Goal: Task Accomplishment & Management: Complete application form

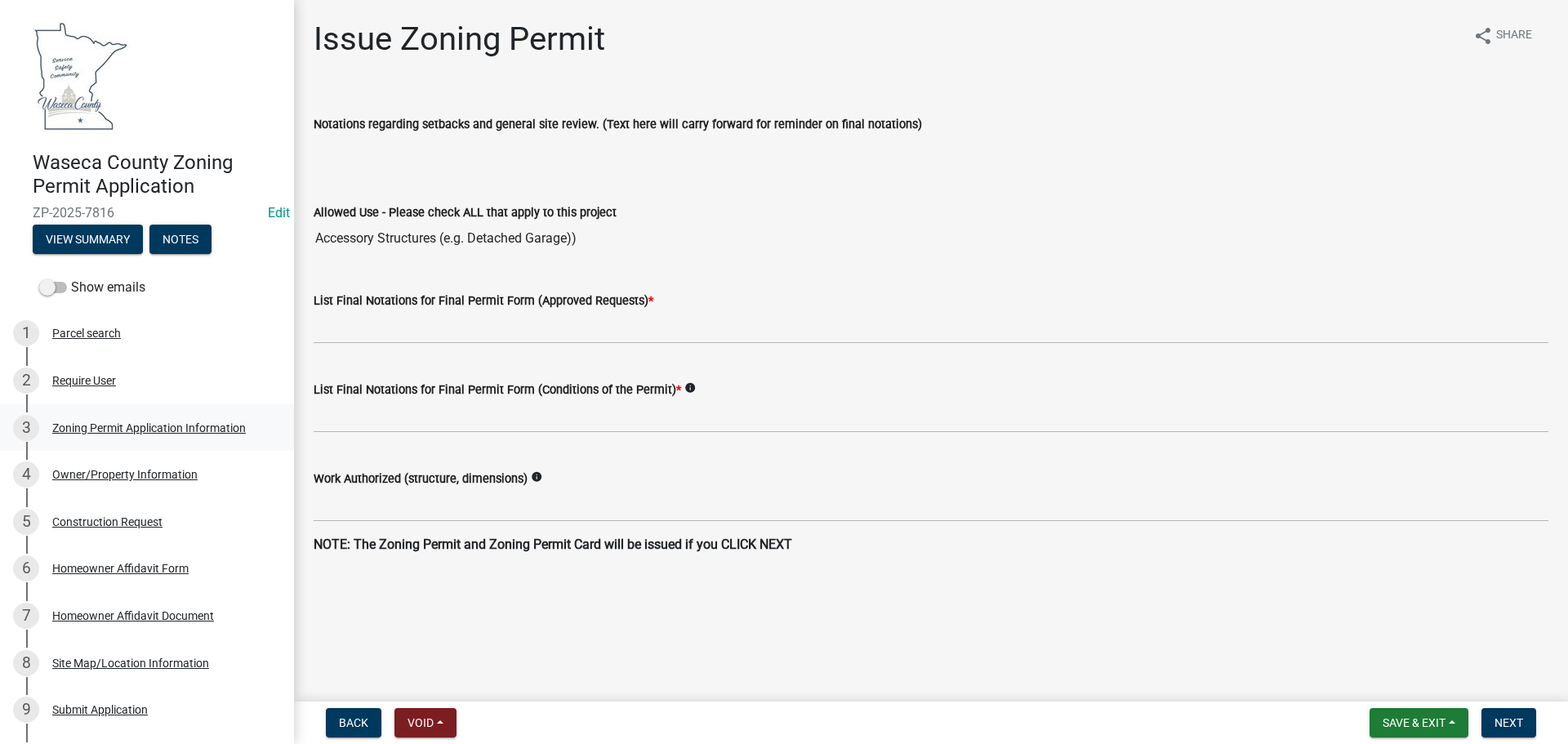
click at [131, 430] on div "Zoning Permit Application Information" at bounding box center [149, 428] width 194 height 11
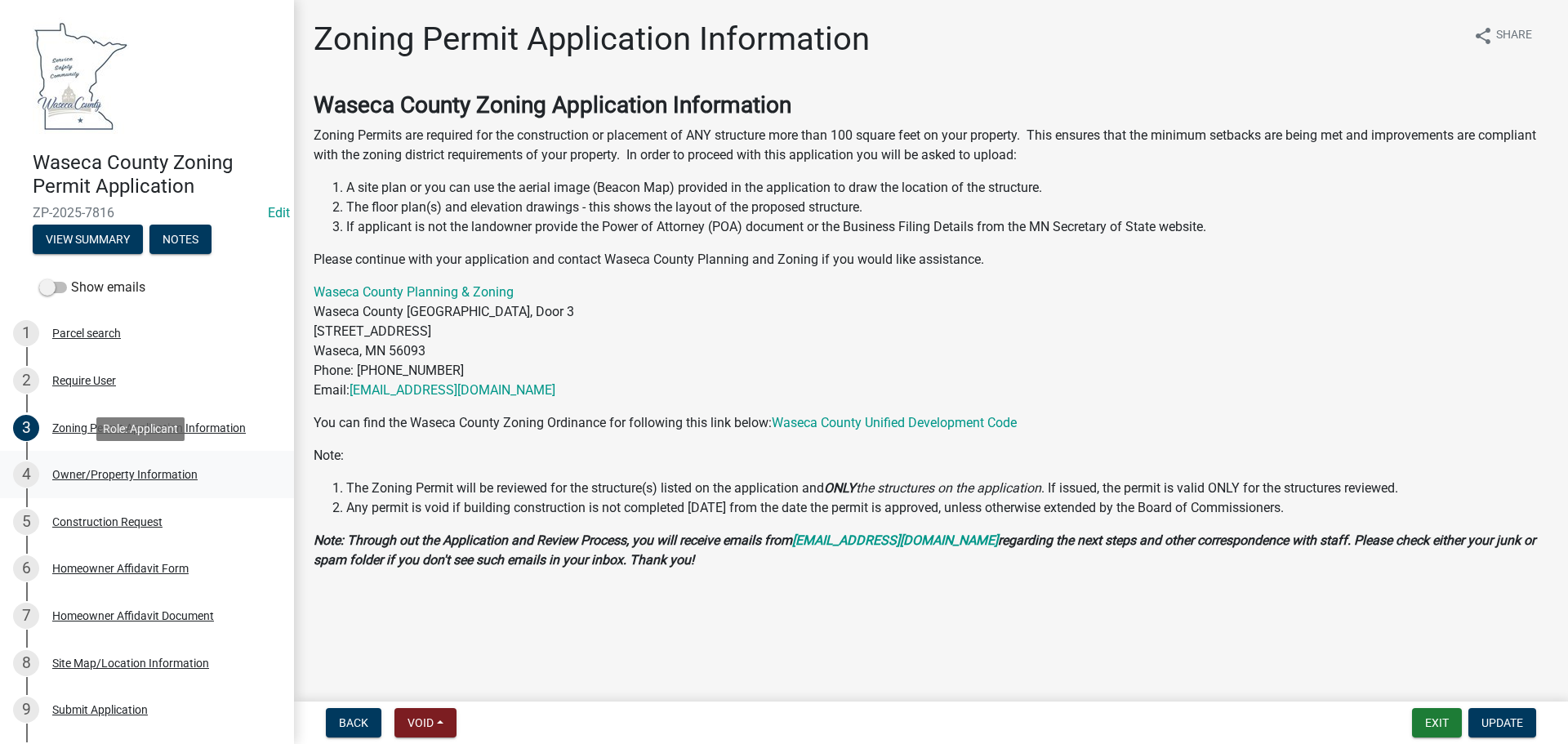
click at [163, 474] on div "Owner/Property Information" at bounding box center [125, 474] width 146 height 11
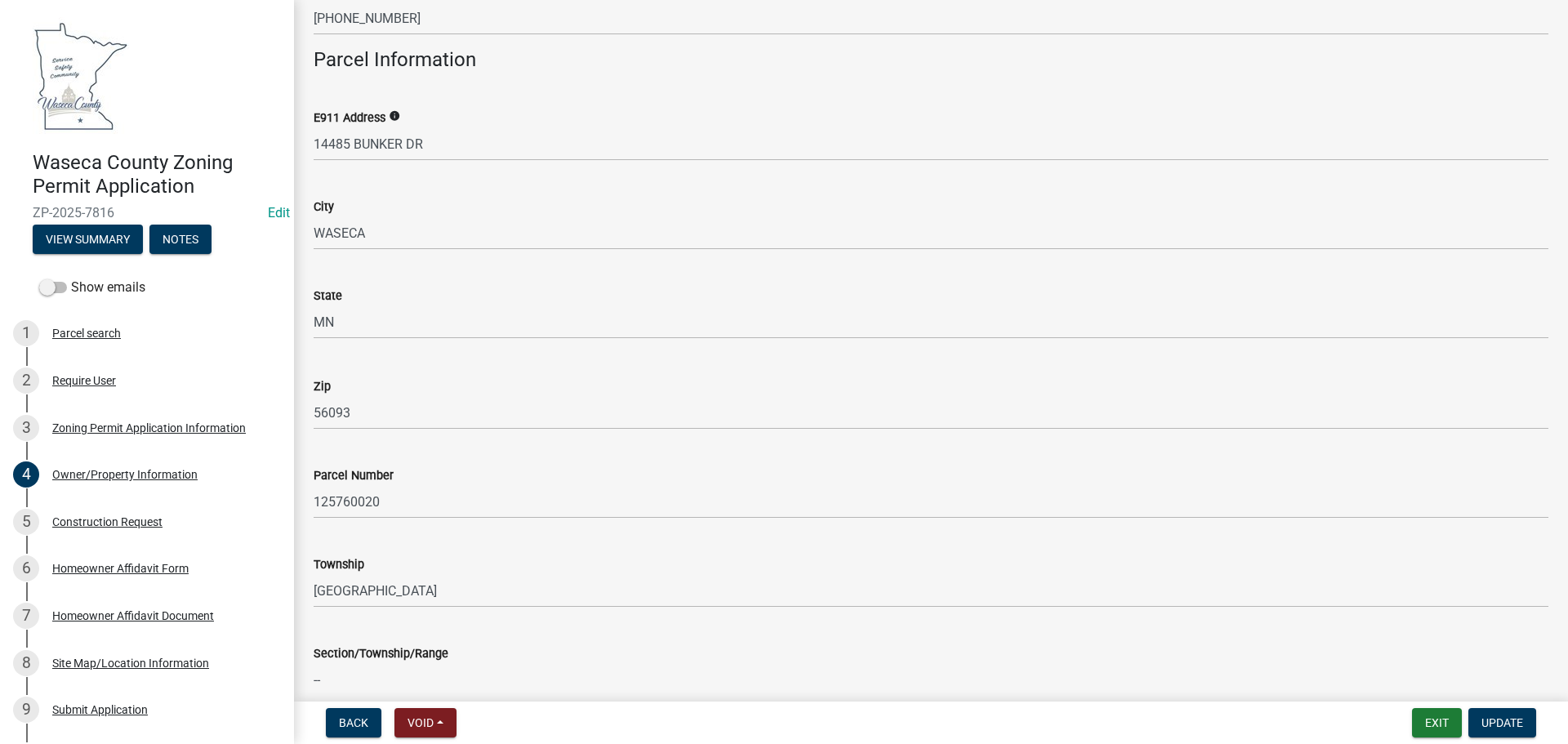
scroll to position [1143, 0]
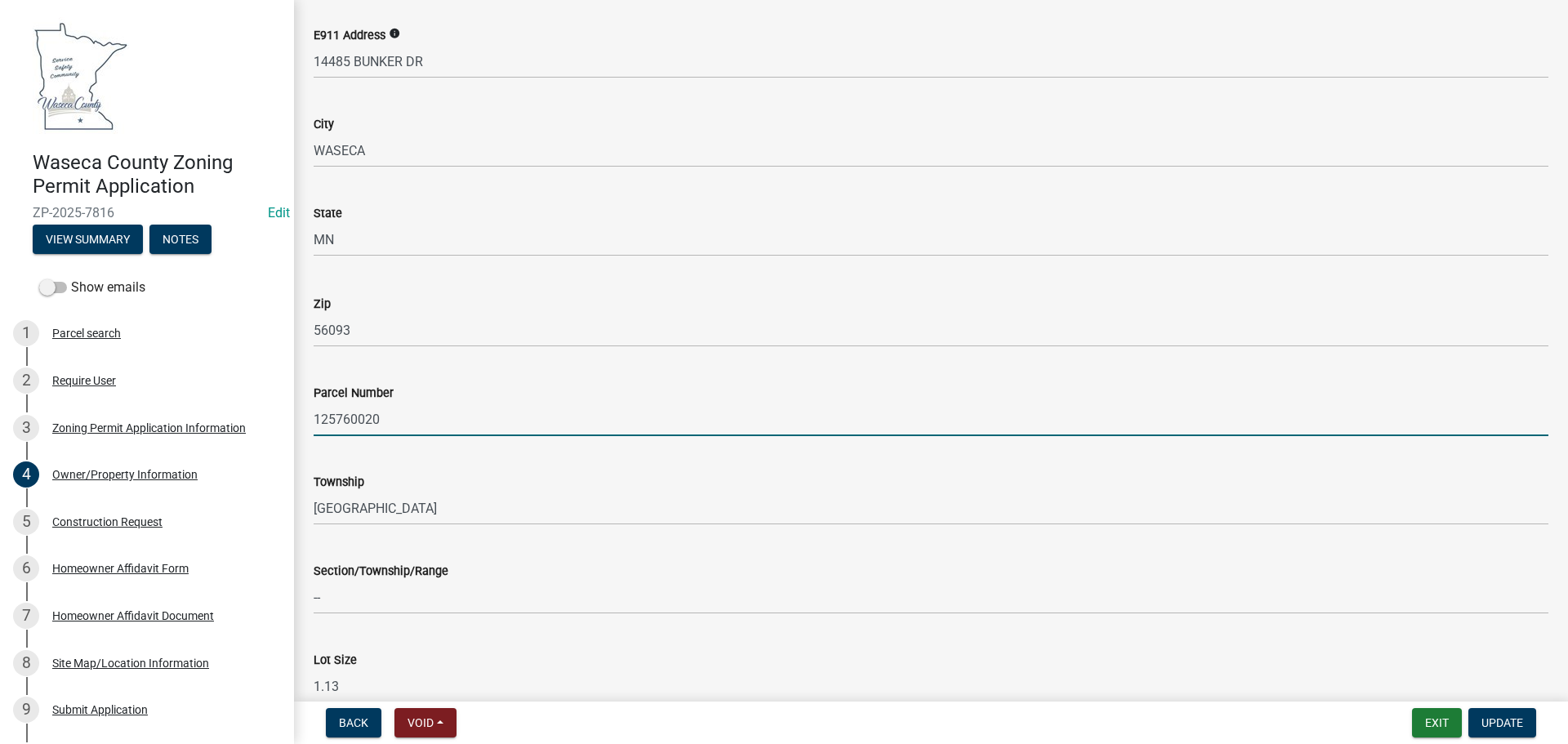
click at [353, 418] on input "125760020" at bounding box center [931, 419] width 1235 height 33
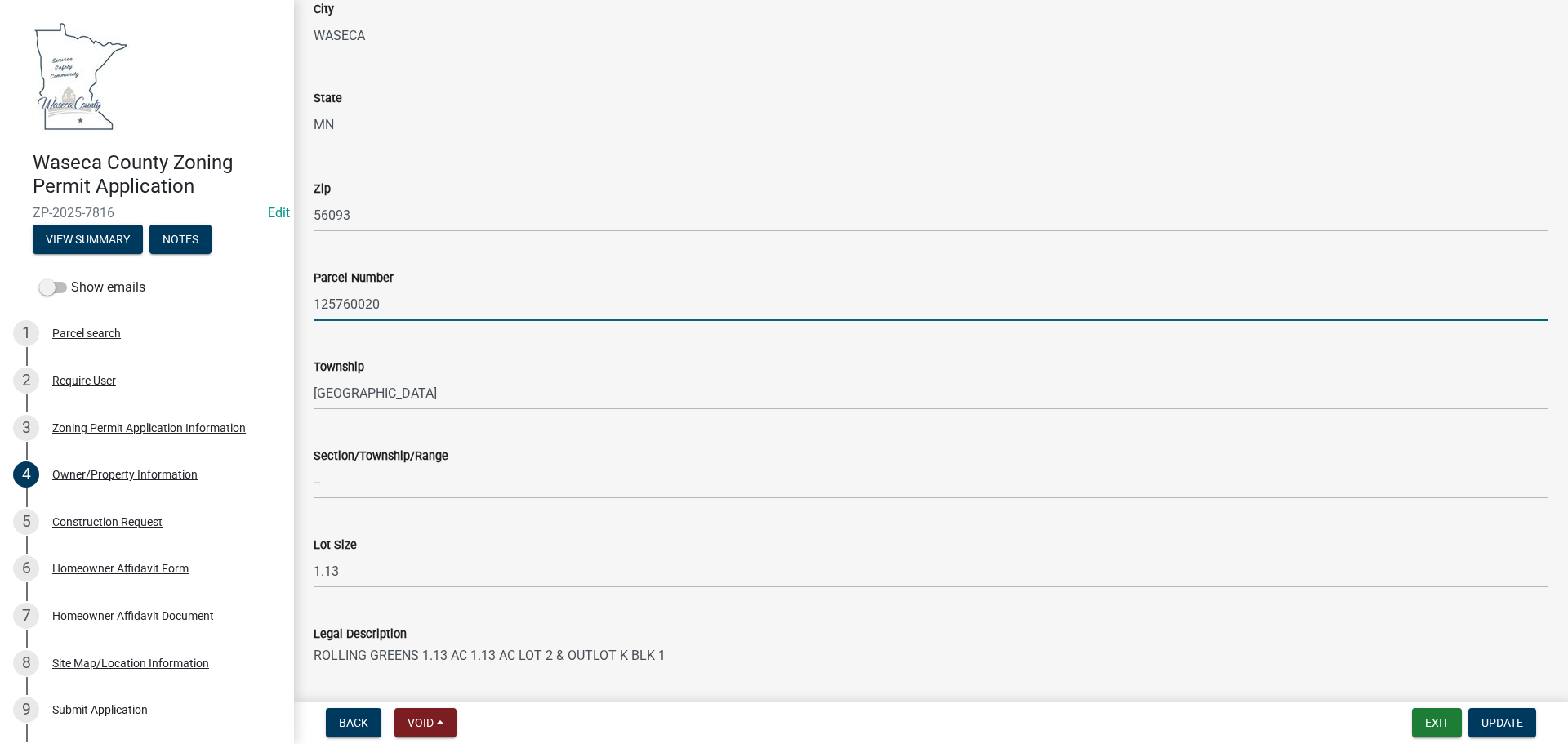
scroll to position [1448, 0]
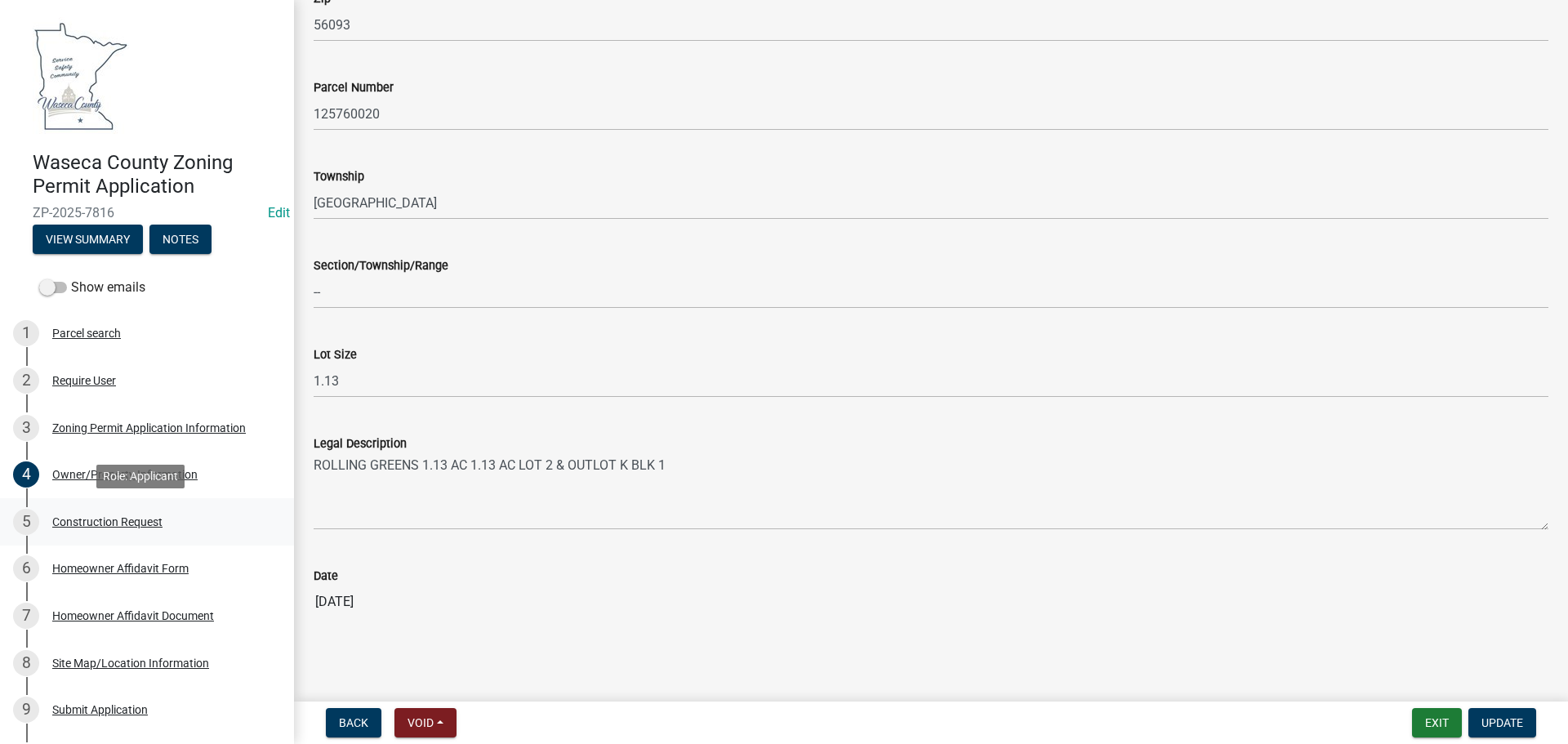
click at [95, 518] on div "Construction Request" at bounding box center [108, 522] width 111 height 11
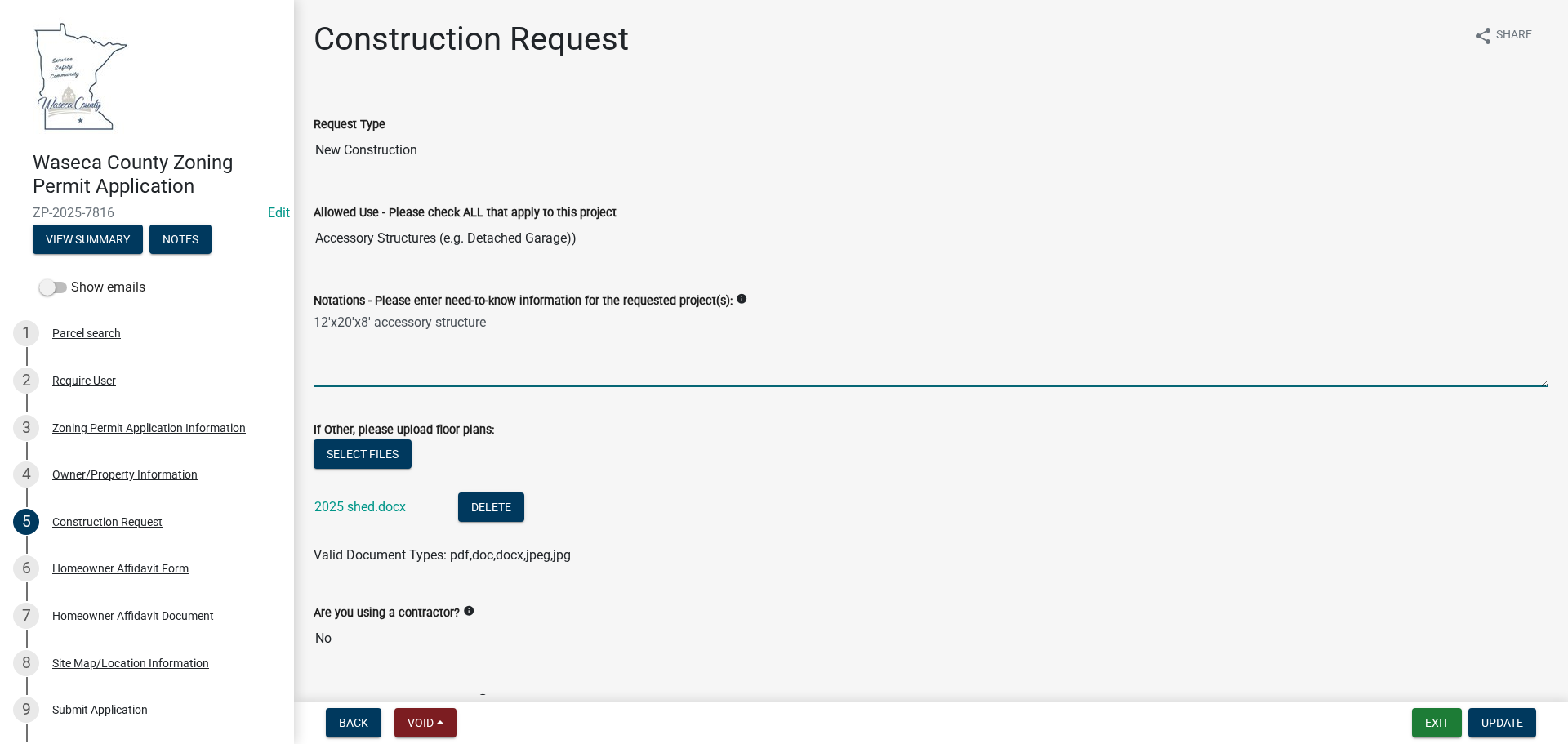
drag, startPoint x: 502, startPoint y: 319, endPoint x: 292, endPoint y: 319, distance: 210.0
click at [292, 319] on div "Waseca County Zoning Permit Application ZP-2025-7816 Edit View Summary Notes Sh…" at bounding box center [784, 372] width 1568 height 744
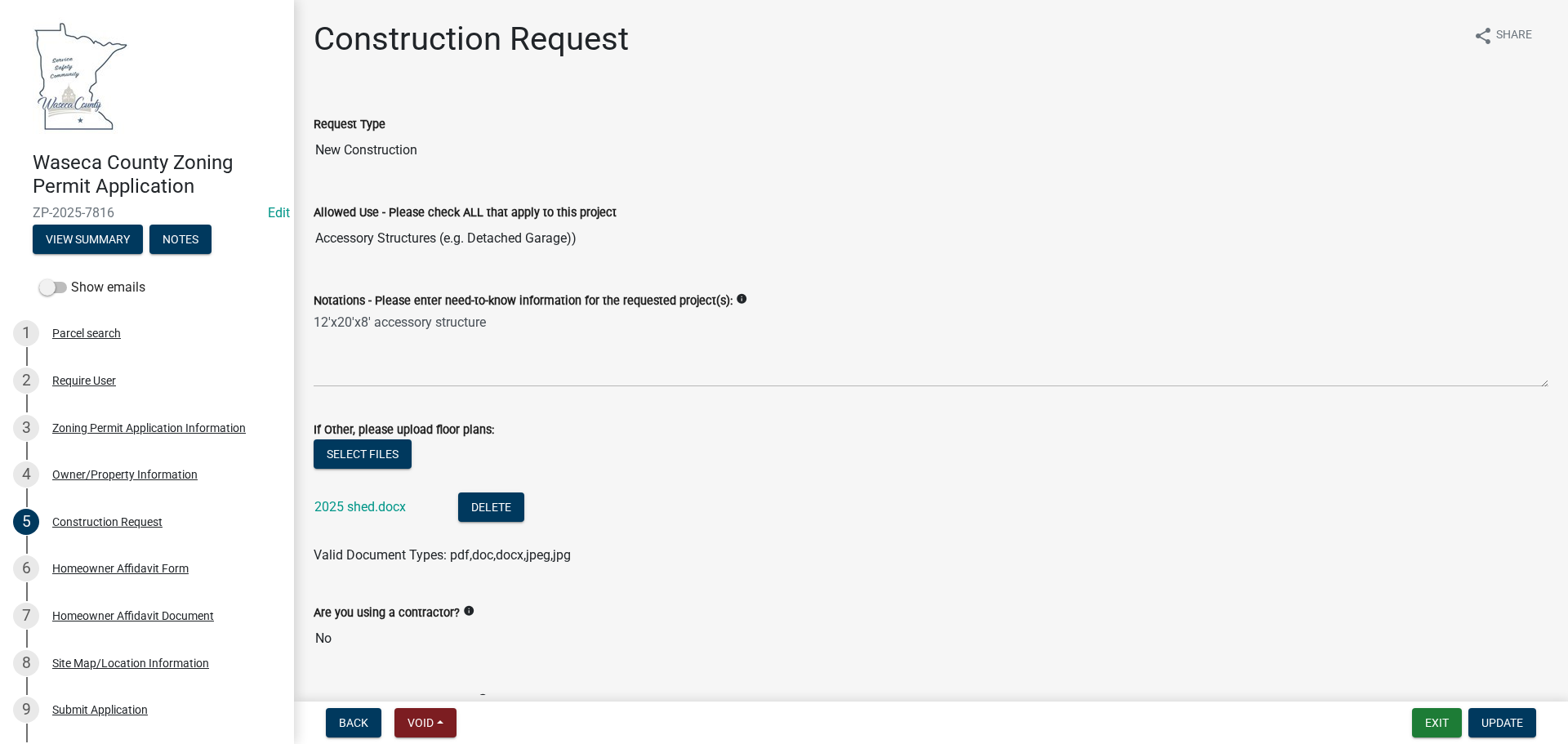
click at [654, 454] on div "Select files" at bounding box center [931, 455] width 1235 height 33
click at [350, 507] on link "2025 shed.docx" at bounding box center [360, 506] width 91 height 16
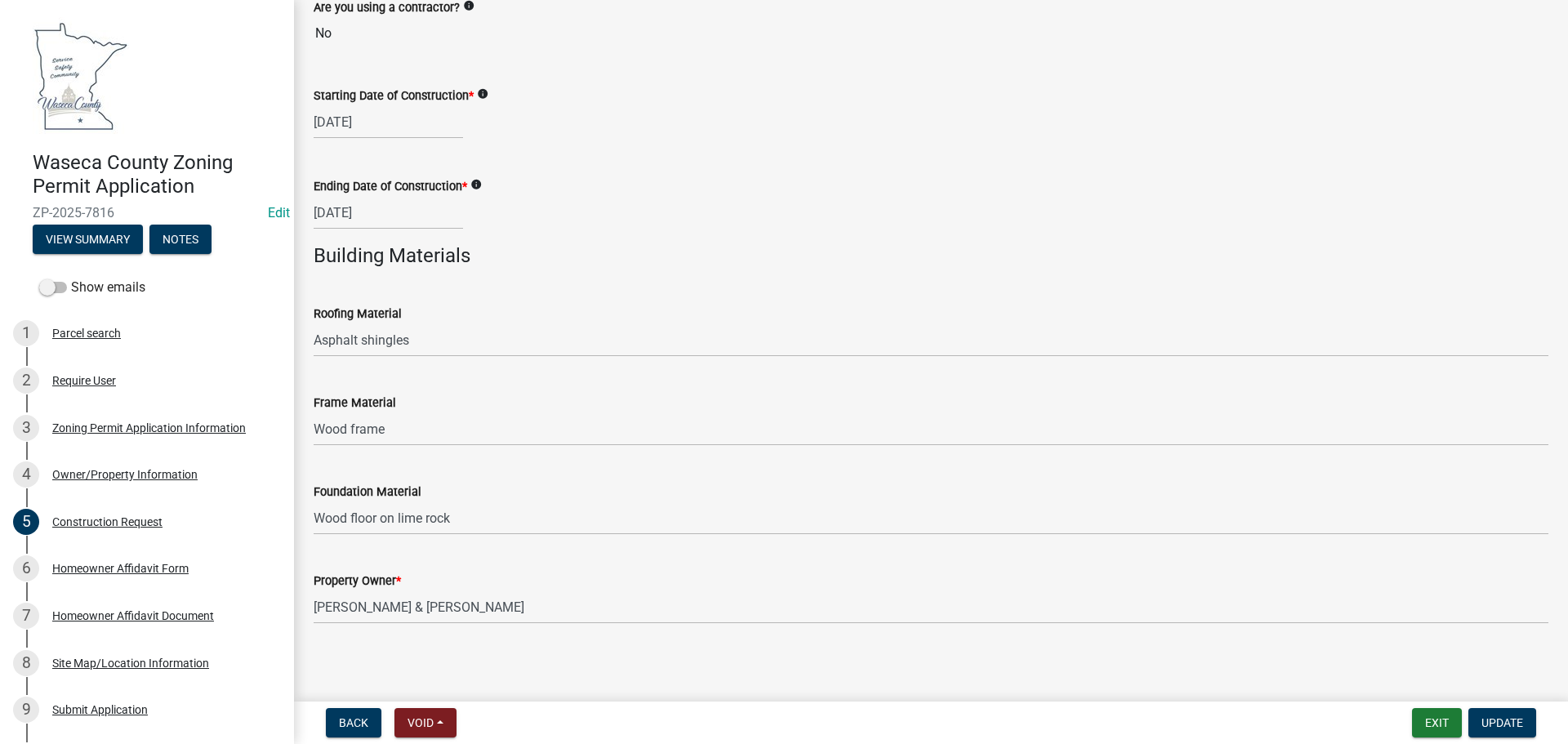
scroll to position [610, 0]
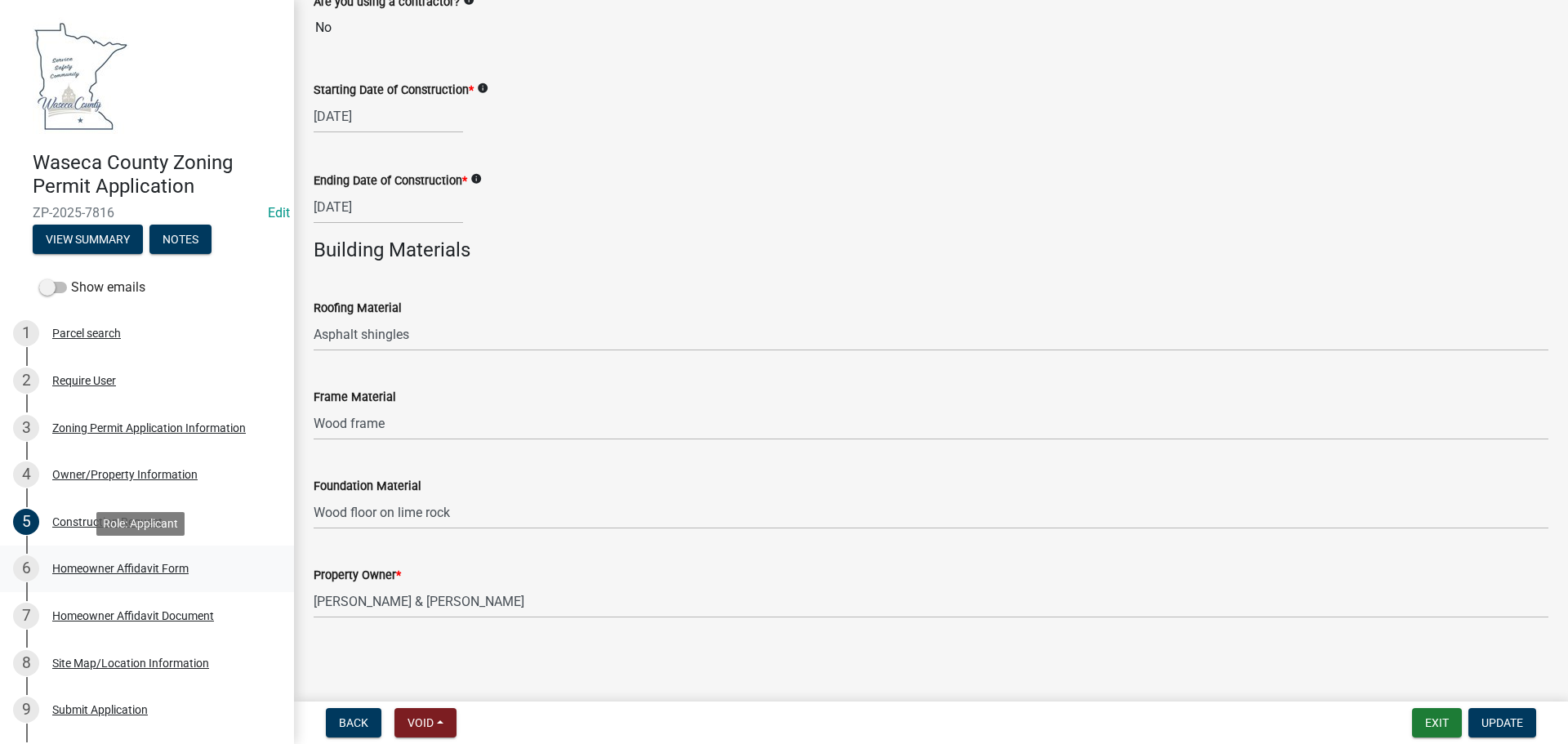
click at [94, 569] on div "Homeowner Affidavit Form" at bounding box center [121, 568] width 137 height 11
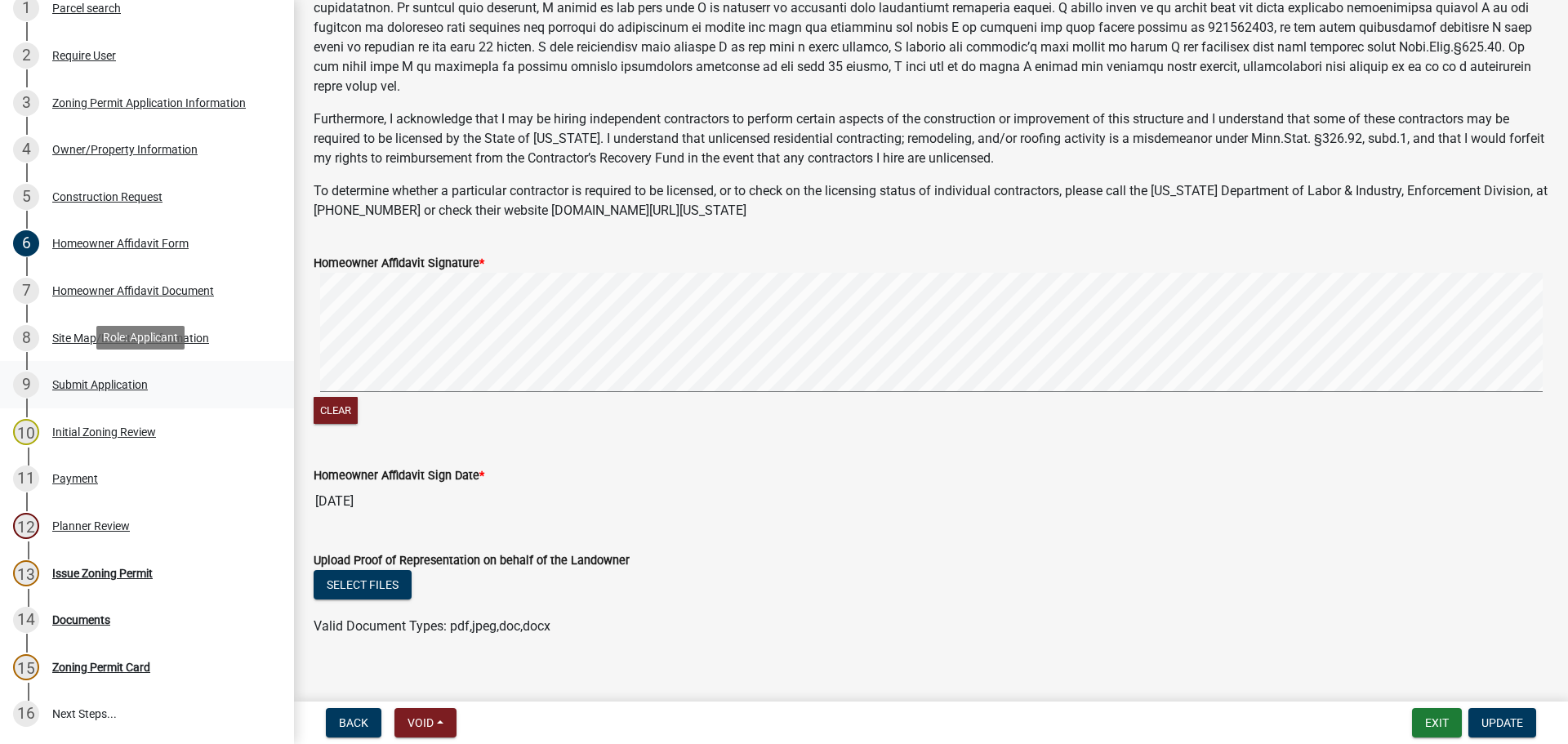
scroll to position [326, 0]
click at [126, 284] on div "Homeowner Affidavit Document" at bounding box center [133, 289] width 161 height 11
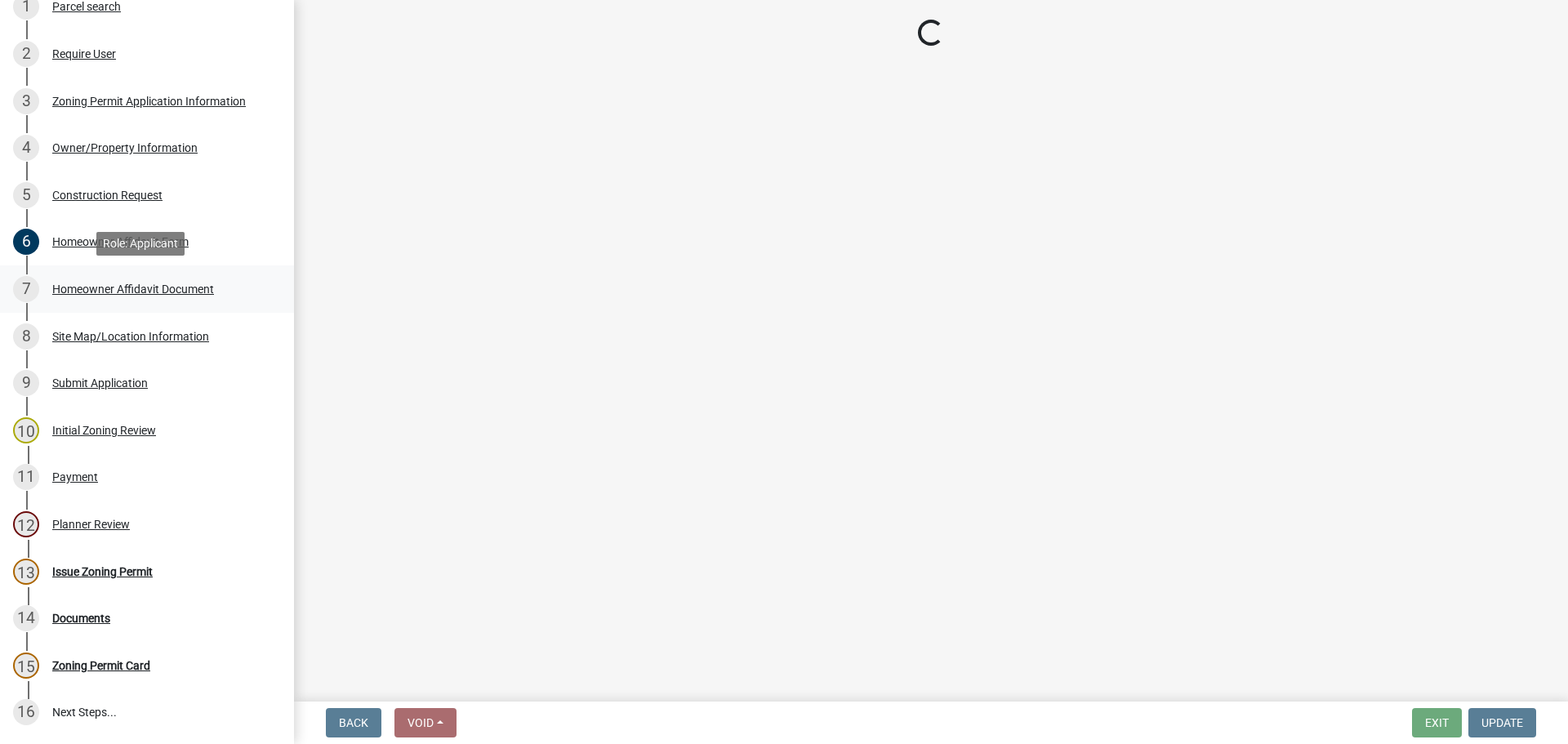
scroll to position [0, 0]
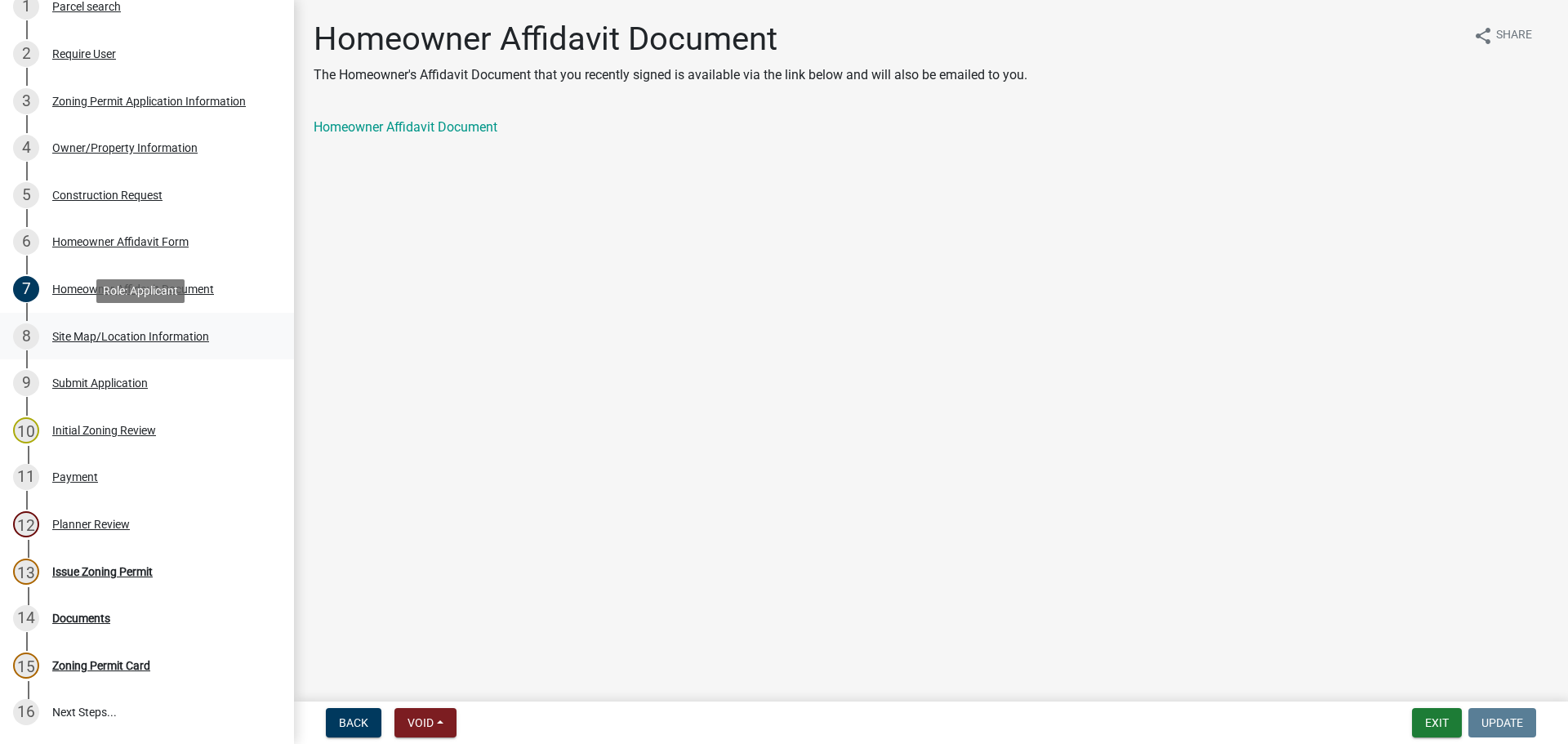
click at [118, 337] on div "Site Map/Location Information" at bounding box center [131, 337] width 157 height 11
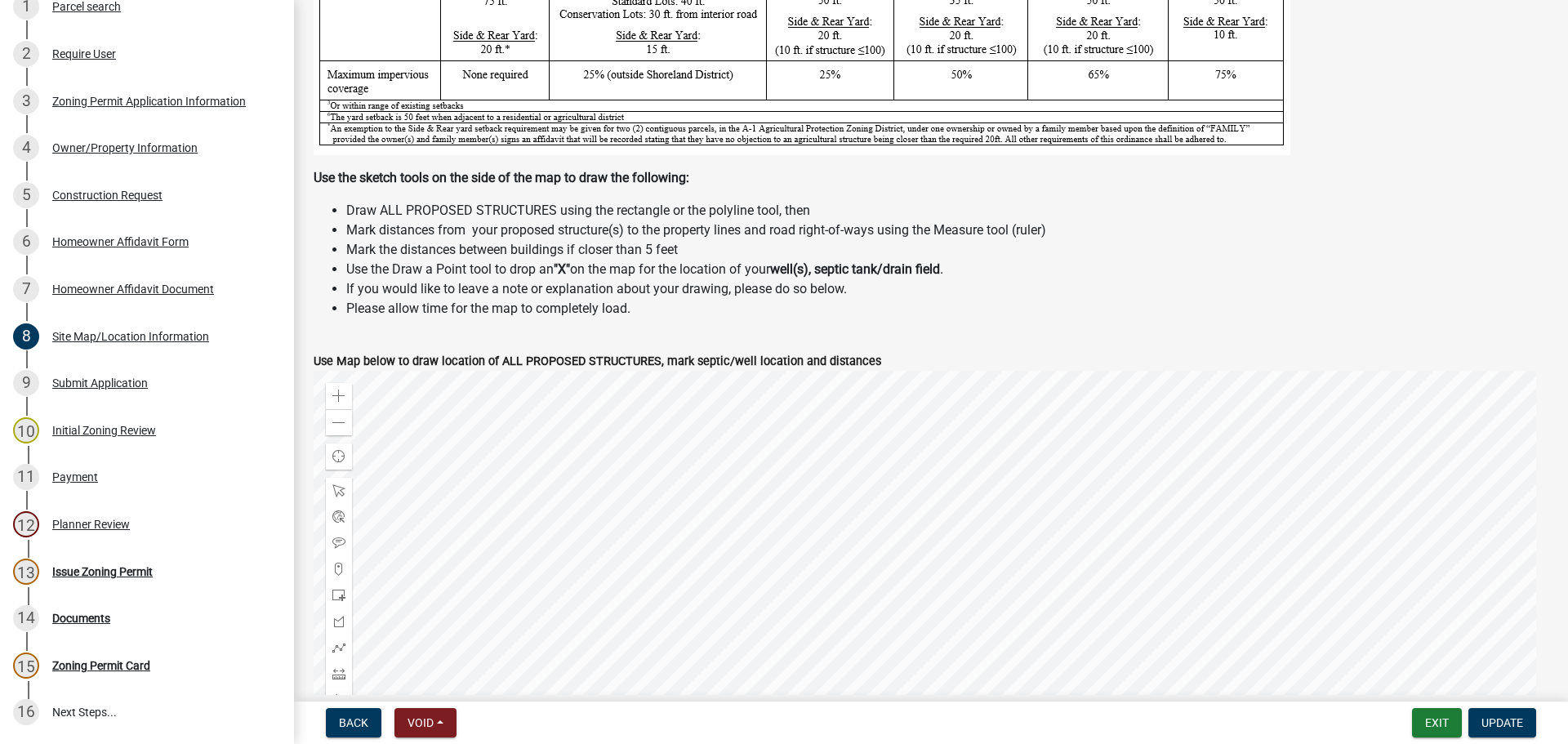
scroll to position [490, 0]
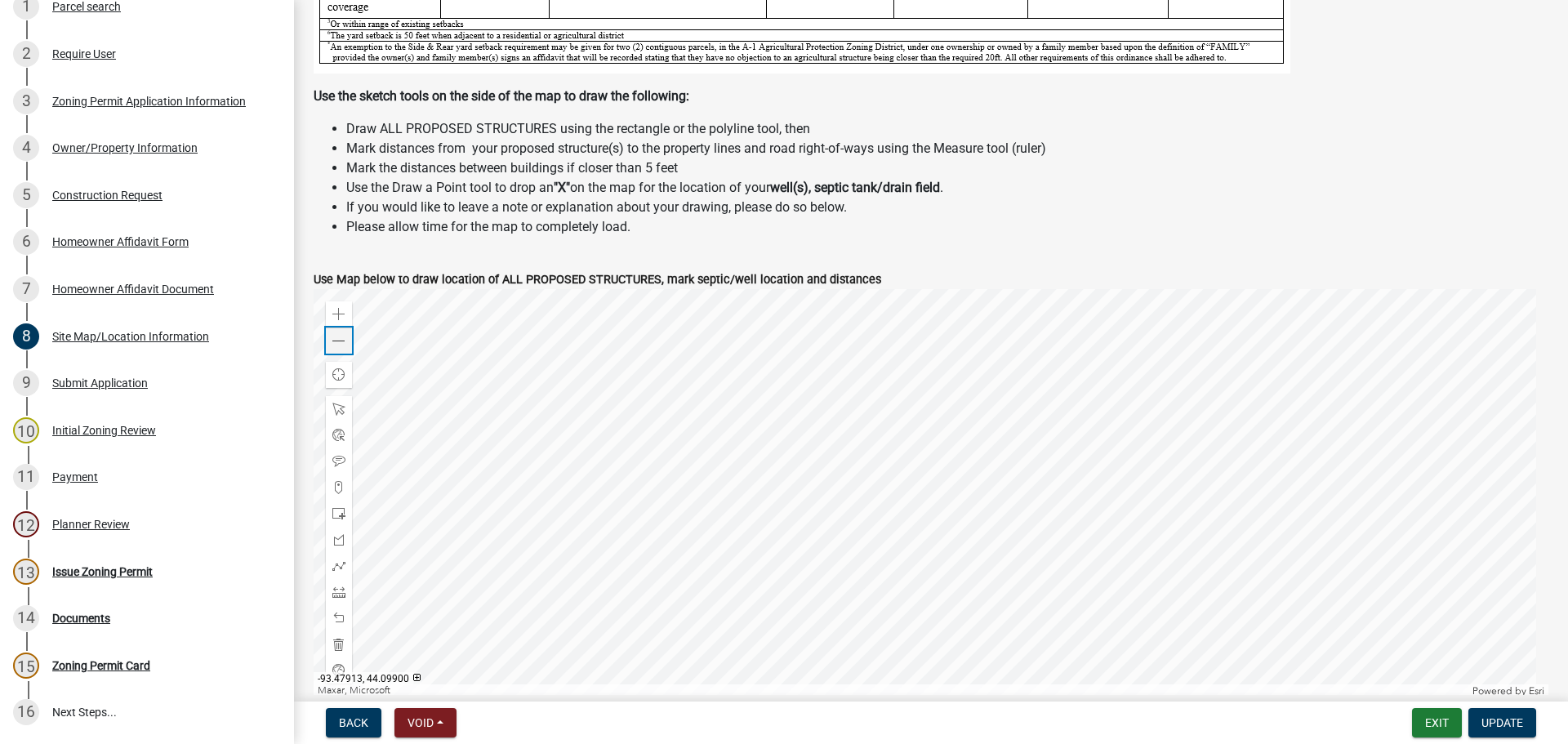
click at [341, 340] on span at bounding box center [339, 341] width 13 height 13
click at [343, 346] on span at bounding box center [339, 341] width 13 height 13
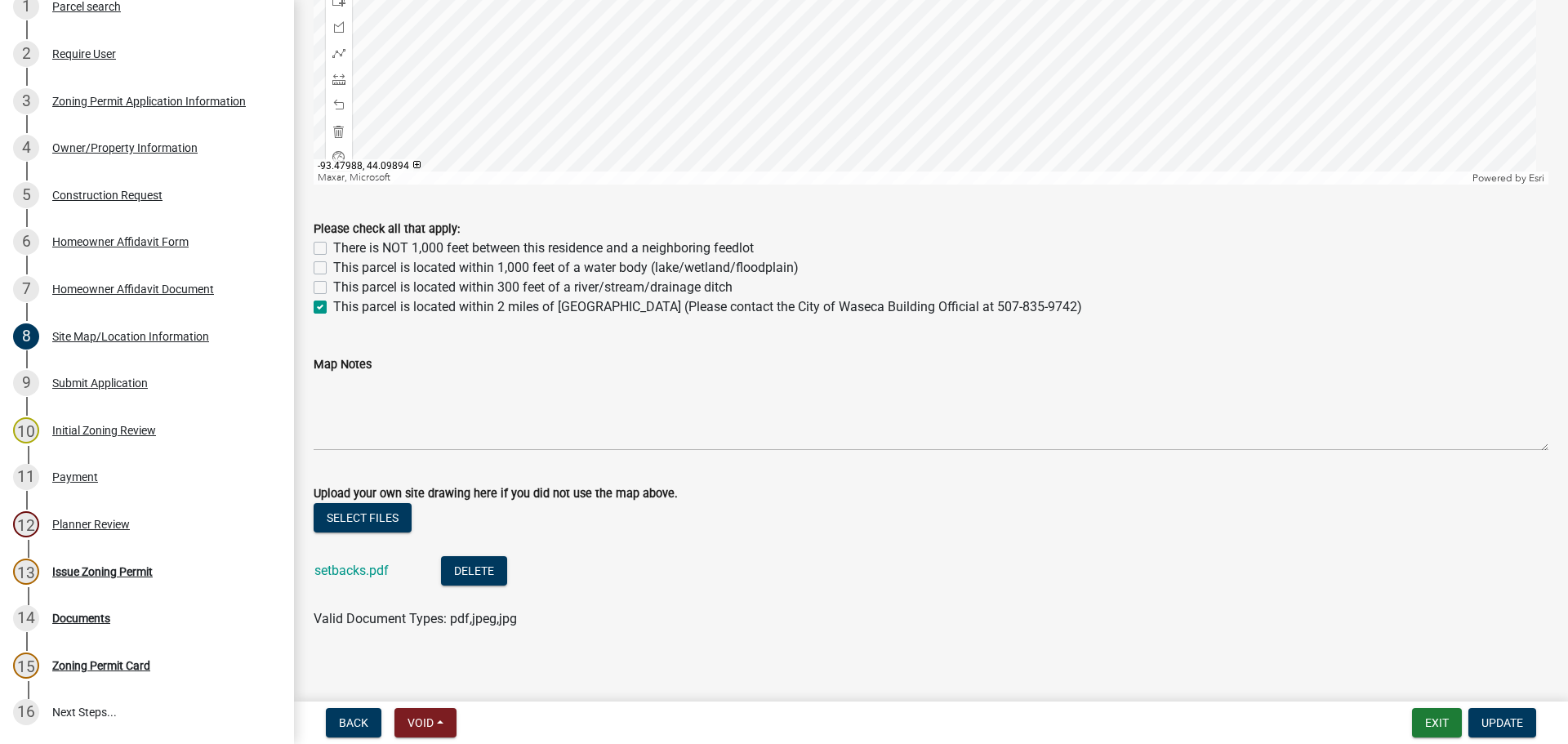
scroll to position [1015, 0]
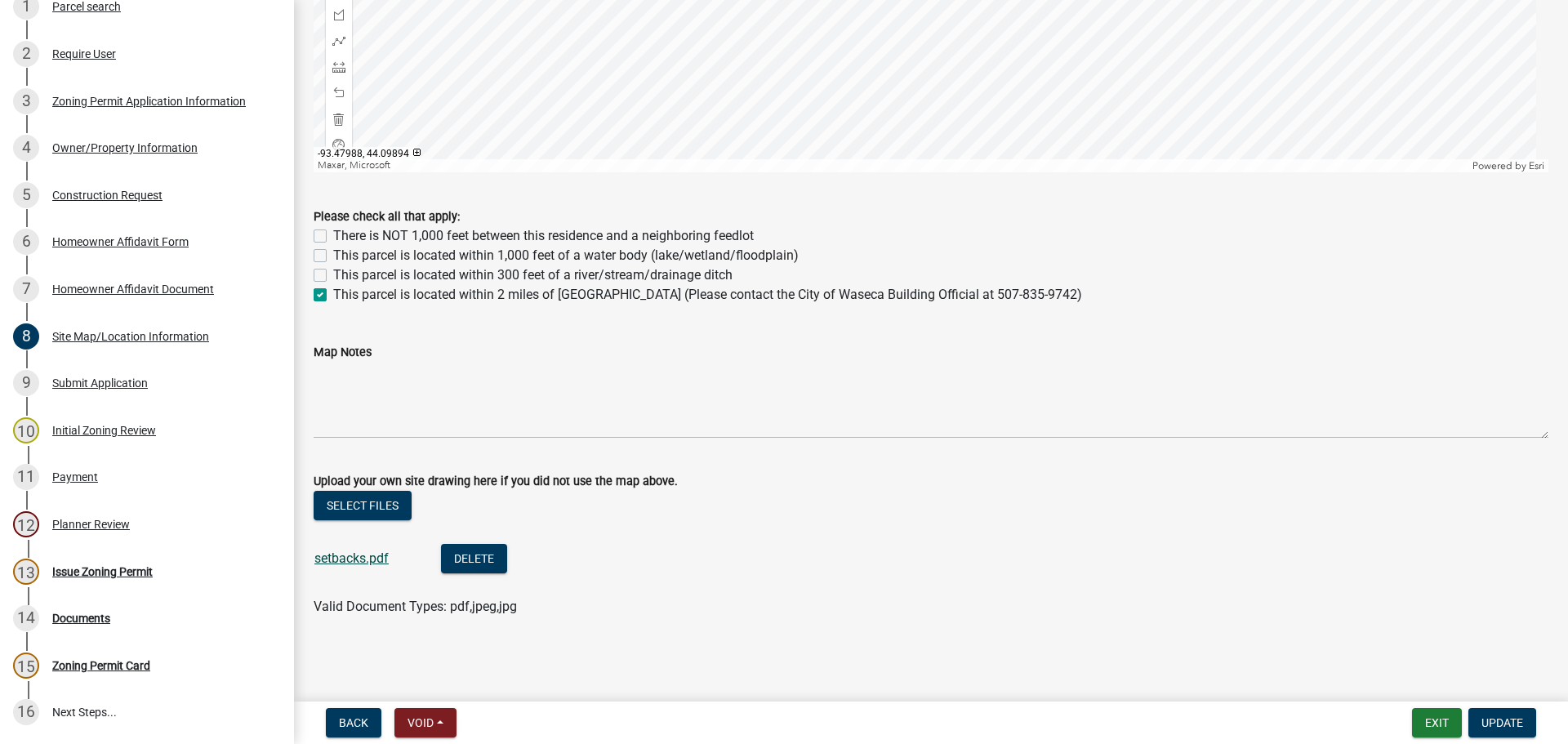
click at [339, 557] on link "setbacks.pdf" at bounding box center [351, 558] width 75 height 16
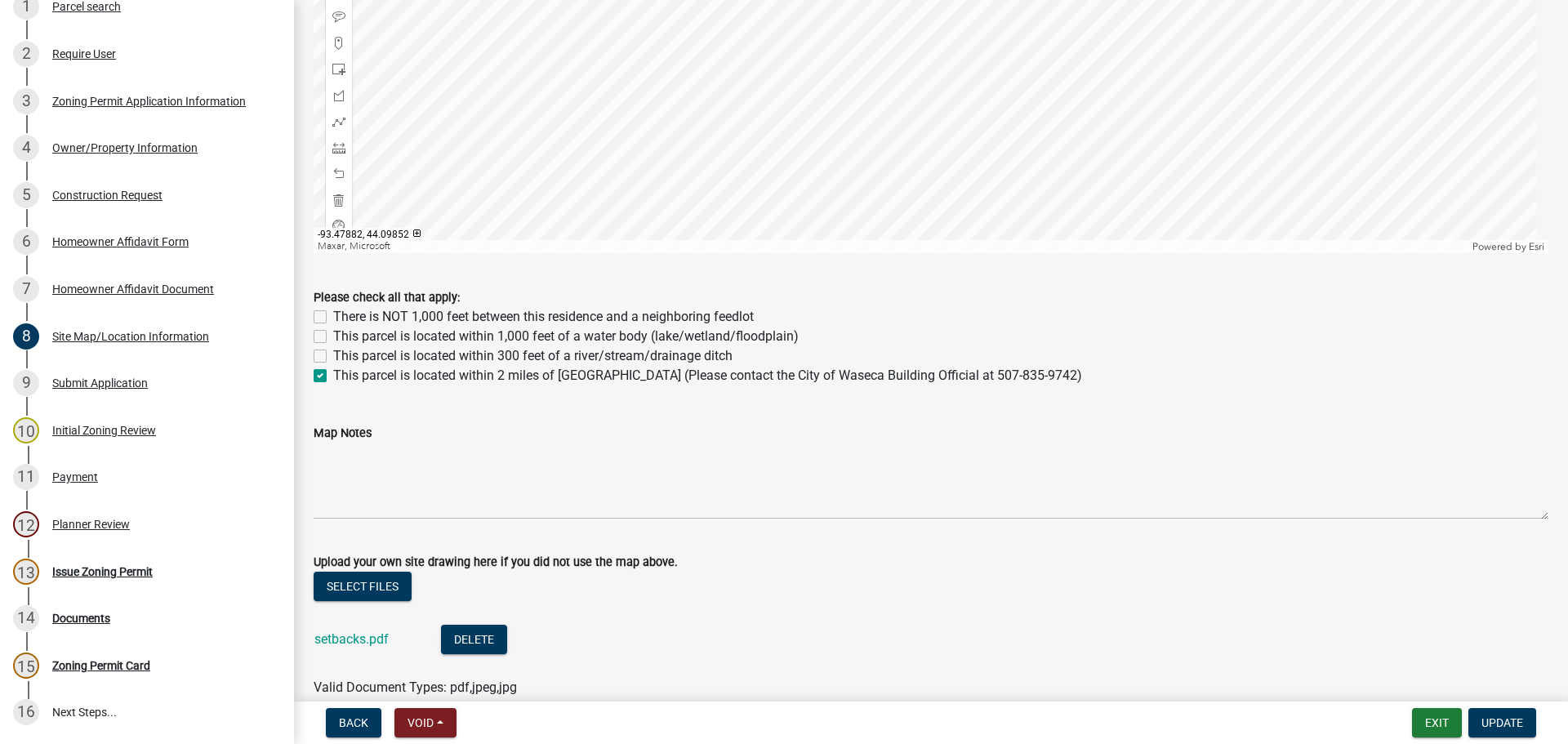
scroll to position [770, 0]
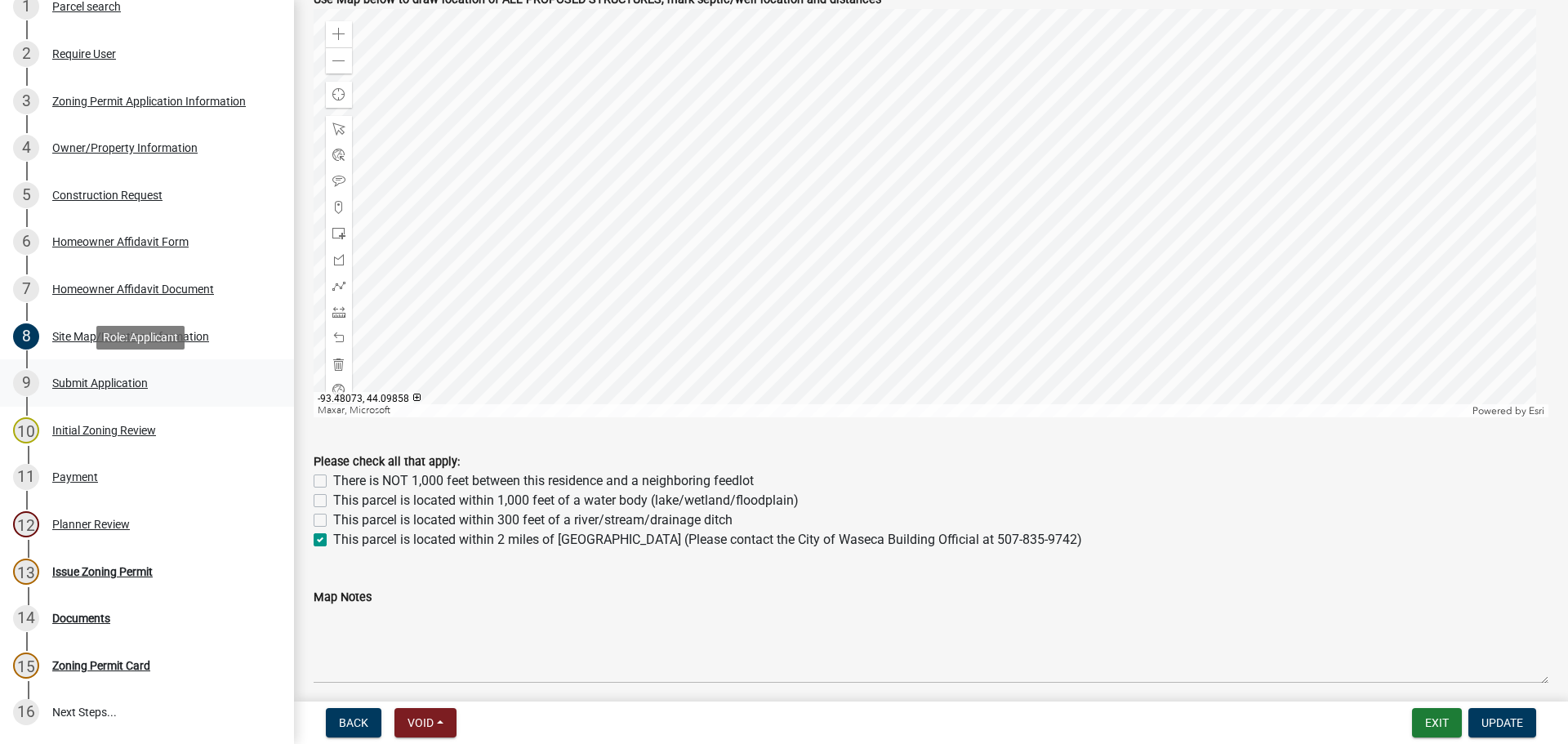
click at [123, 381] on div "Submit Application" at bounding box center [101, 383] width 96 height 11
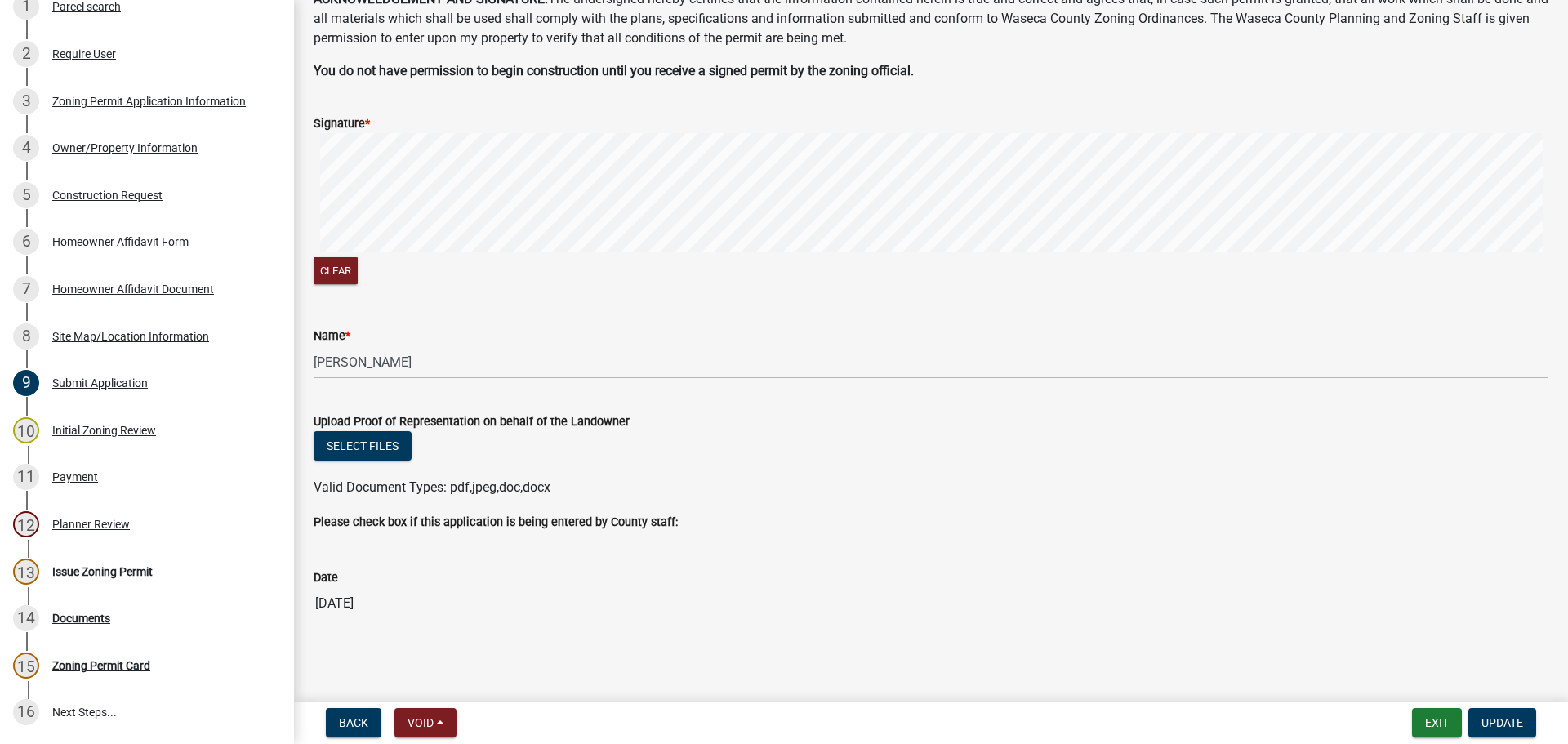
scroll to position [103, 0]
click at [102, 428] on div "Initial Zoning Review" at bounding box center [104, 431] width 103 height 11
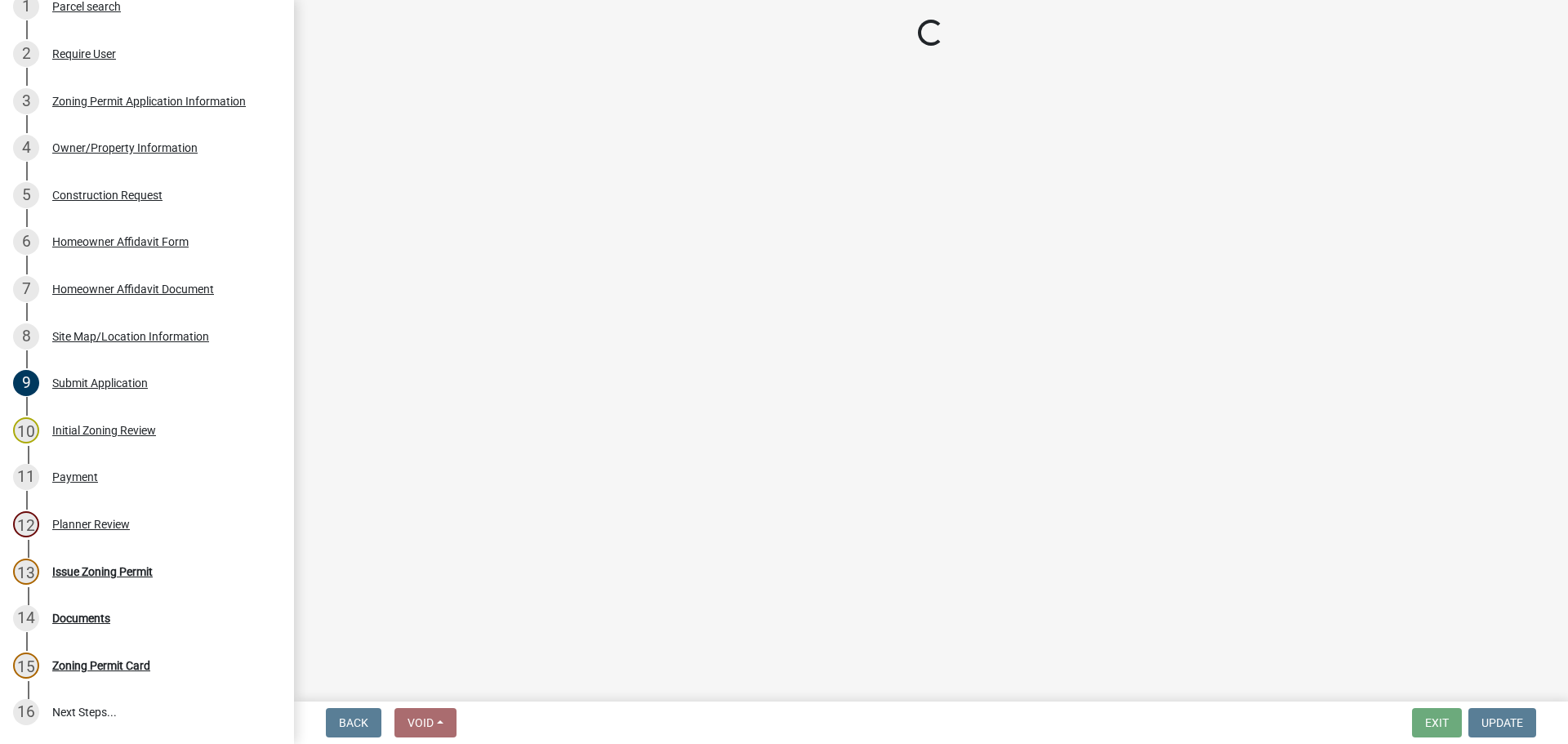
select select "0c57a5de-aa7a-4386-adb9-6a9a64cf81f8"
select select "9e7e0f1a-162d-468c-937f-cc7884b0d28a"
select select "f85b0be6-0ba0-4e52-abd8-9a831d915a76"
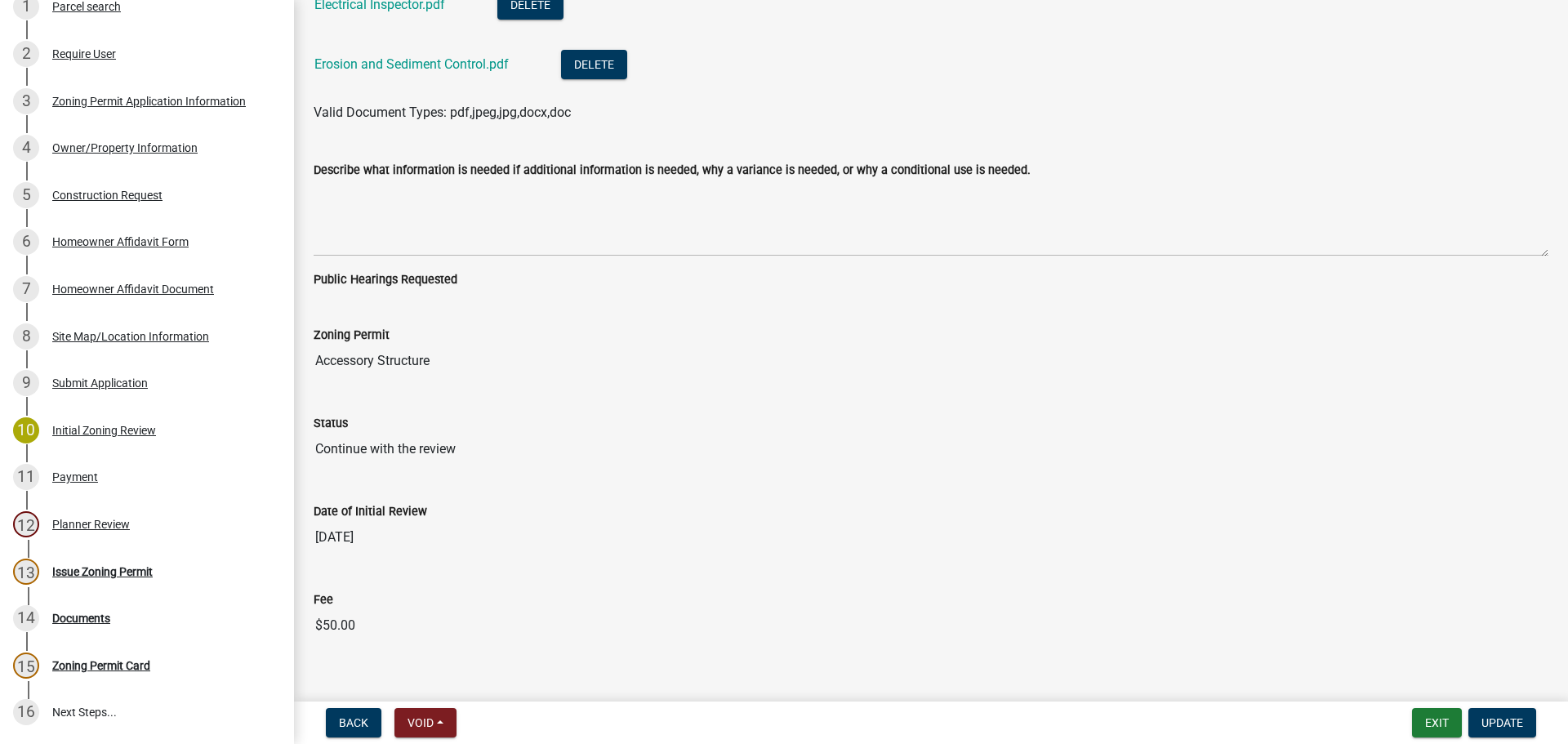
scroll to position [3861, 0]
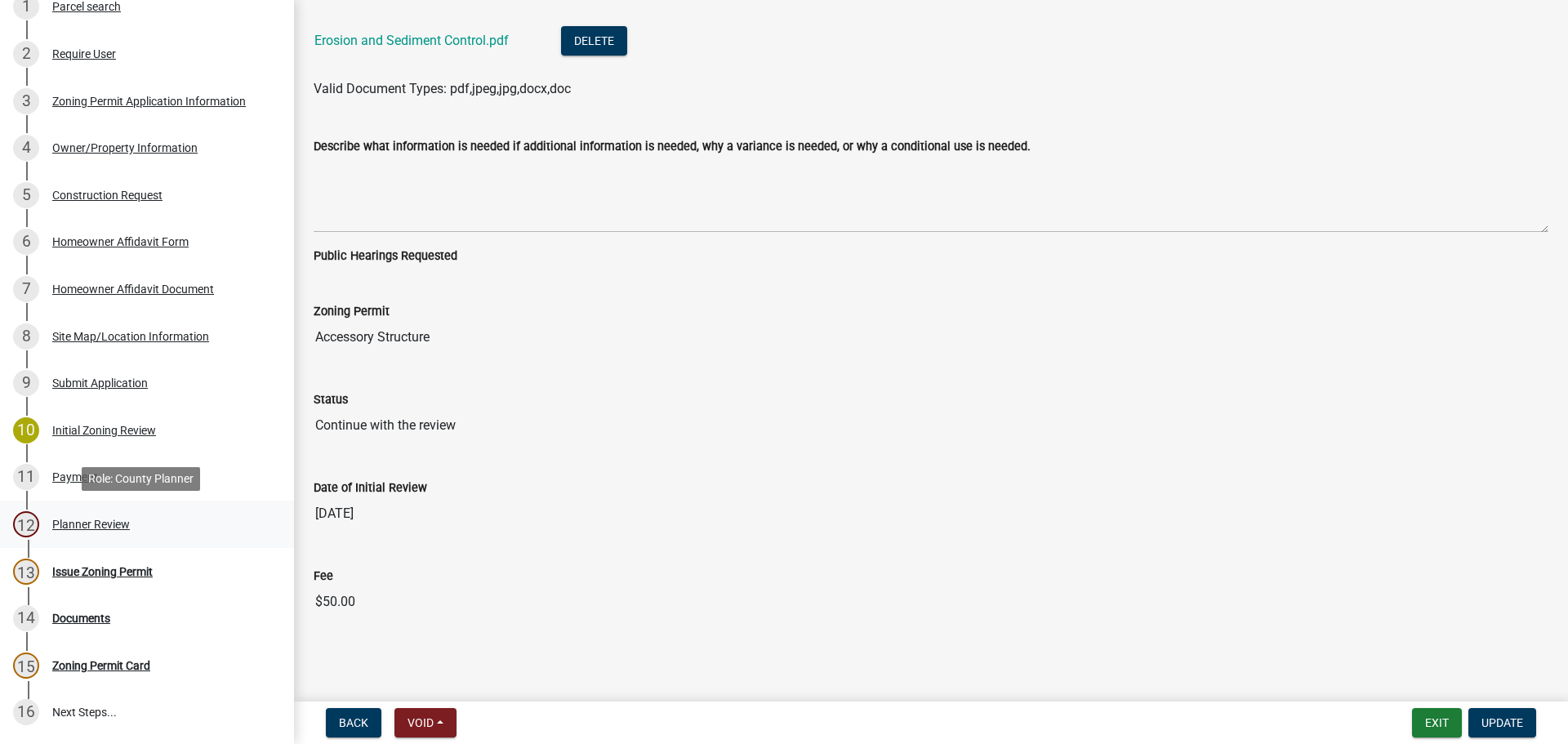
click at [85, 519] on div "Planner Review" at bounding box center [91, 524] width 77 height 11
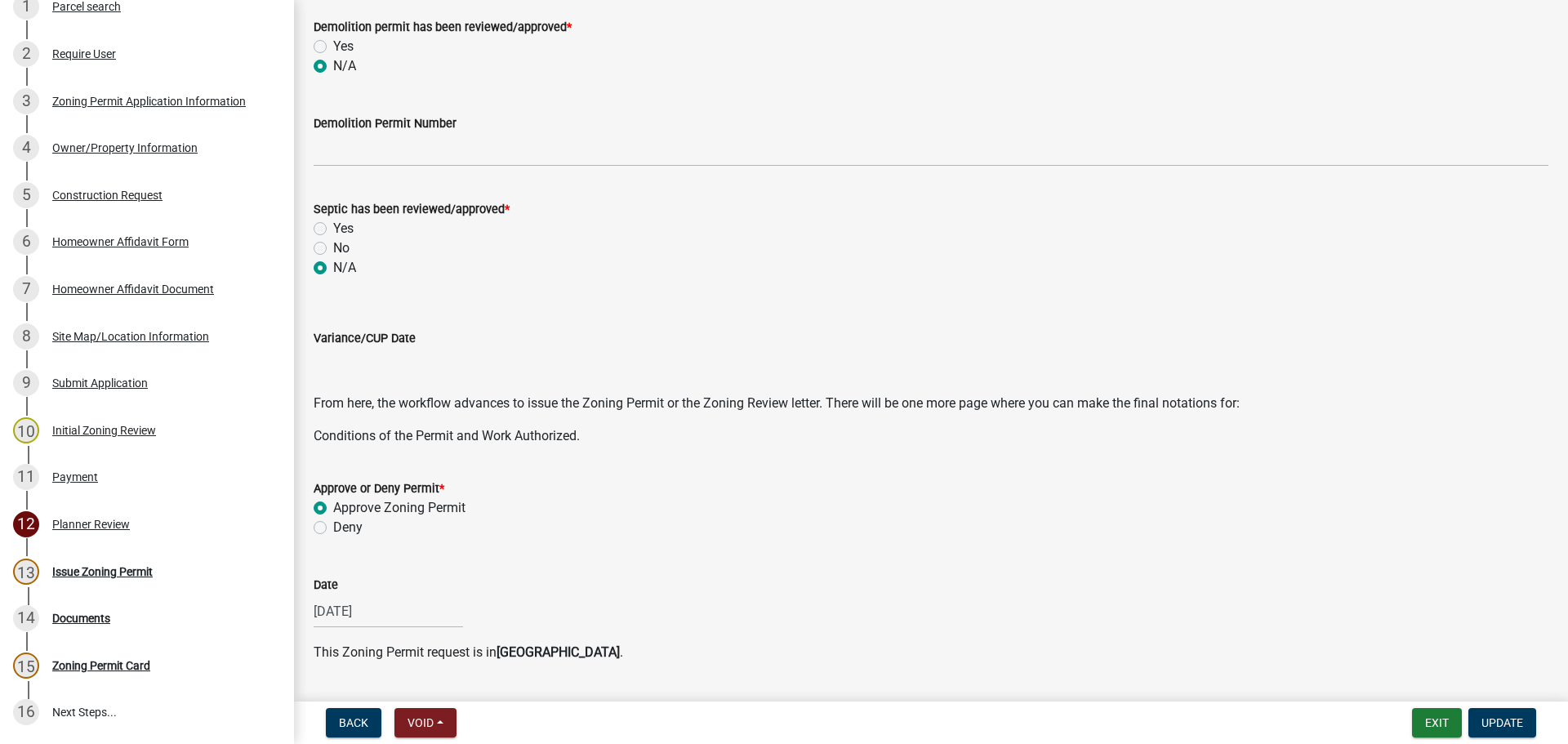
scroll to position [498, 0]
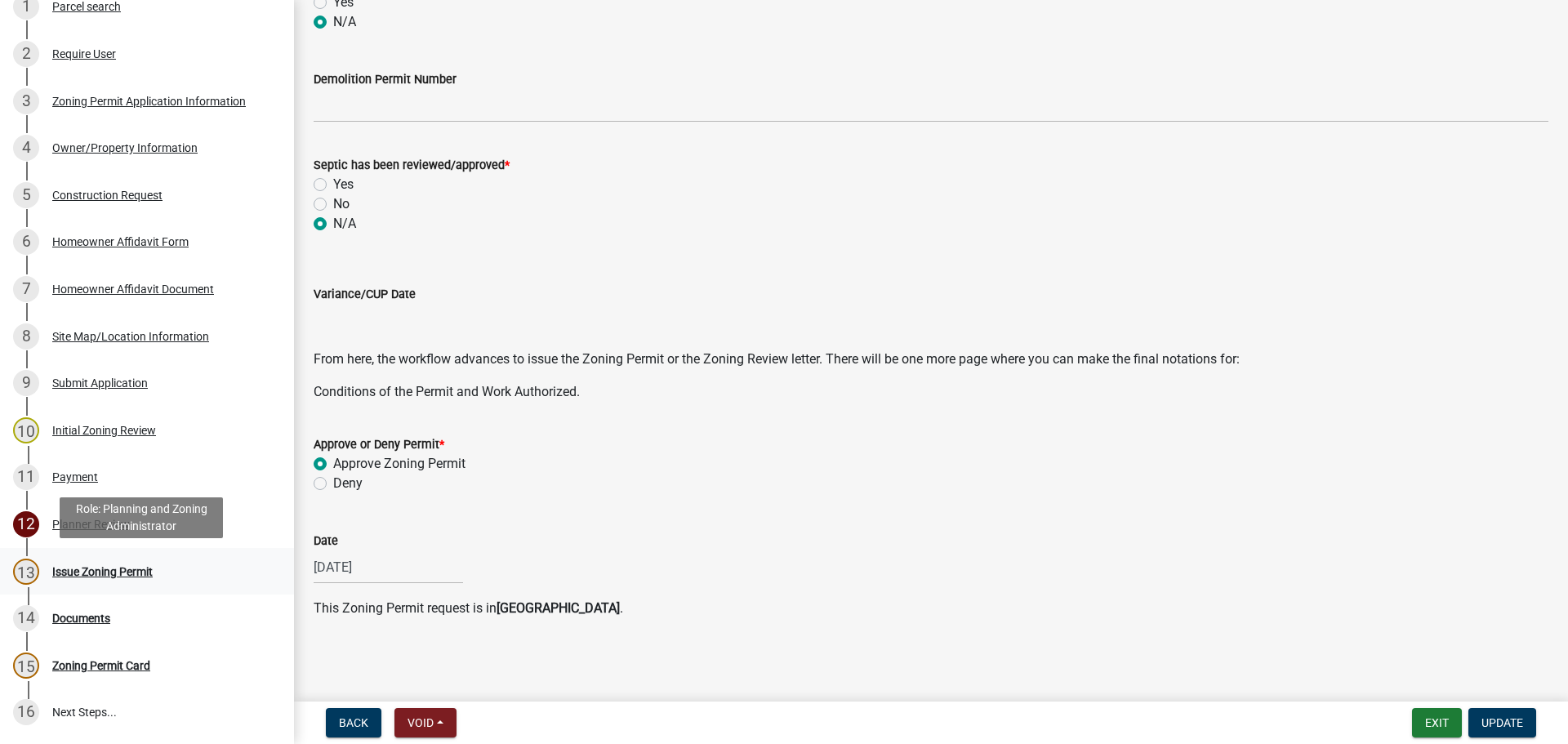
click at [101, 571] on div "Issue Zoning Permit" at bounding box center [102, 572] width 101 height 11
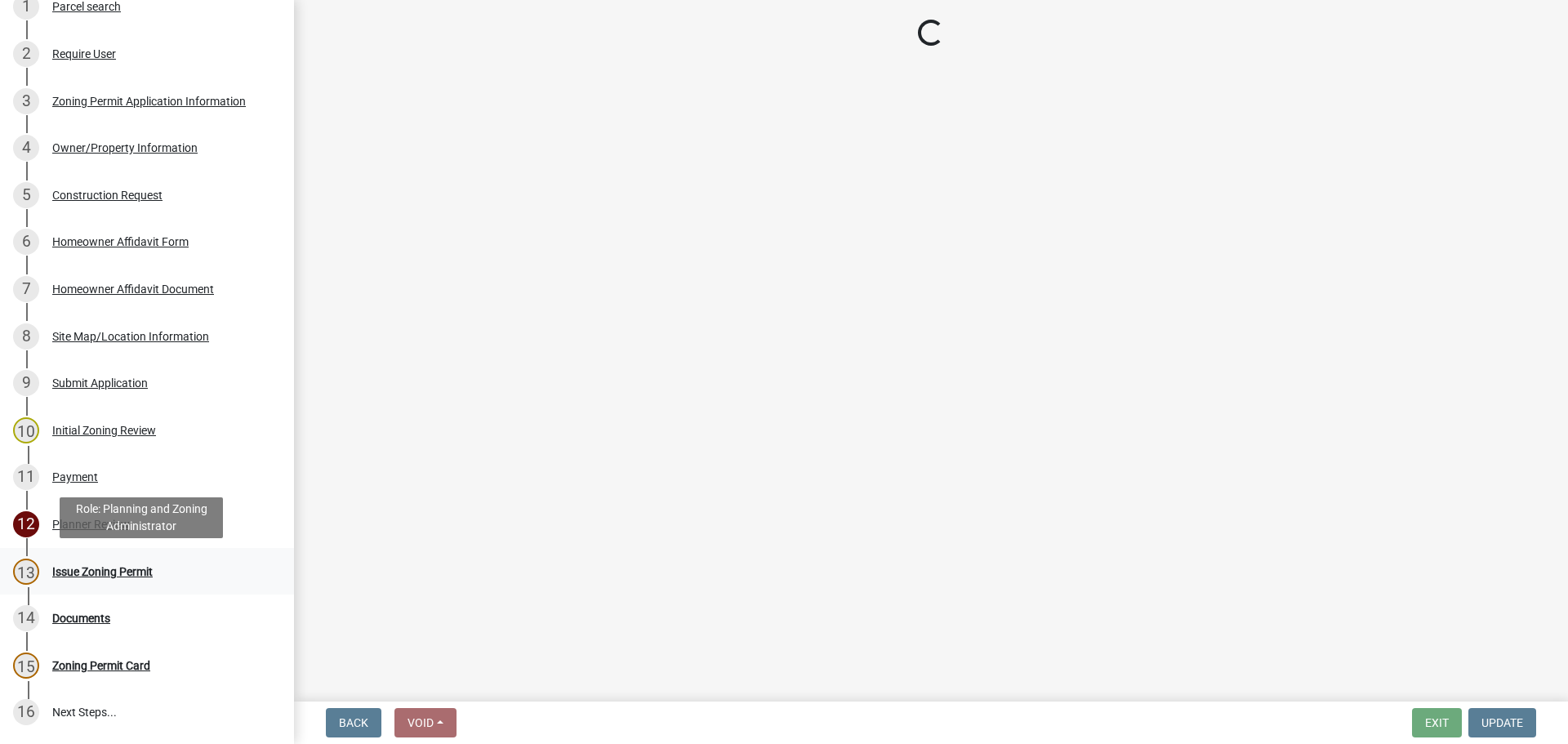
scroll to position [0, 0]
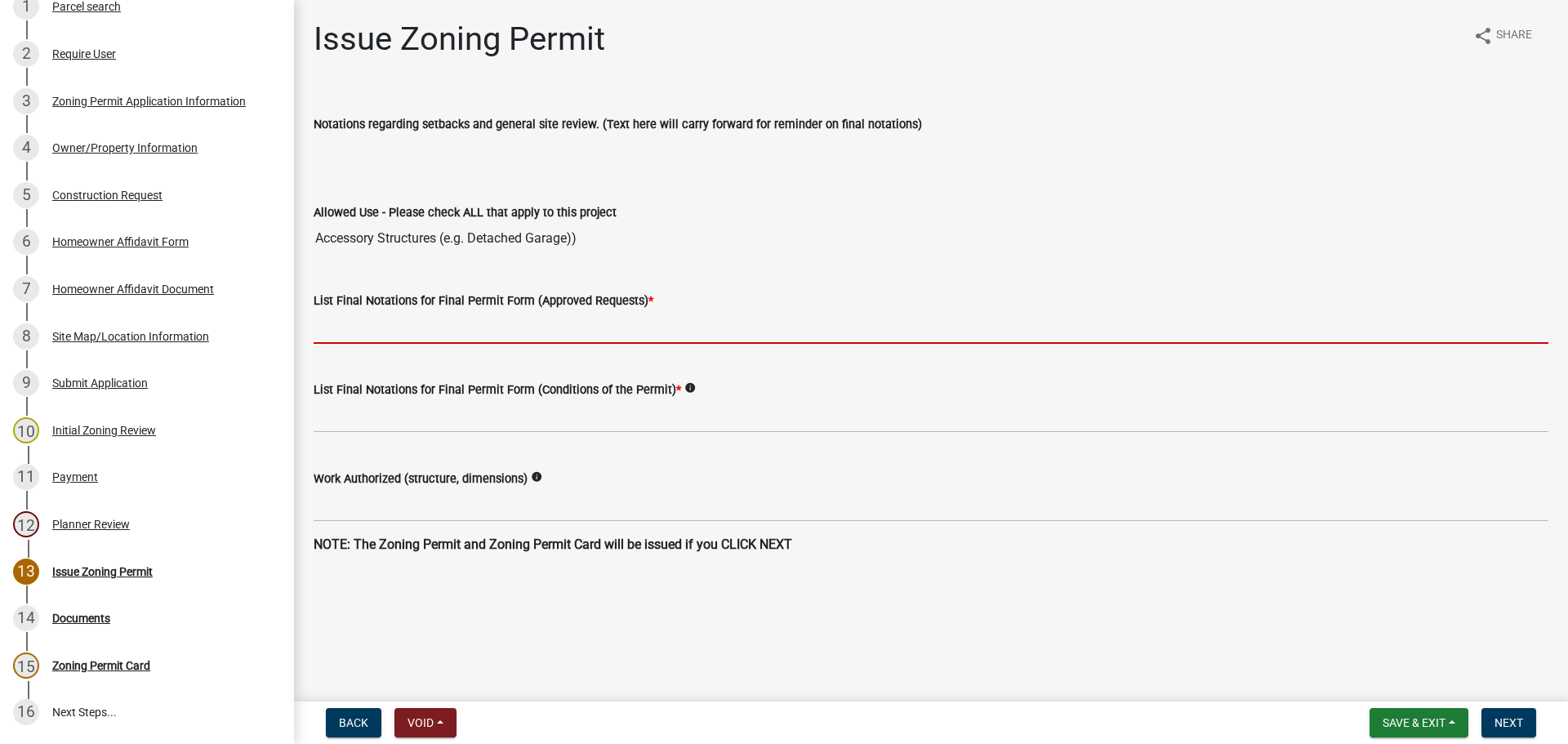
click at [538, 329] on input "List Final Notations for Final Permit Form (Approved Requests) *" at bounding box center [931, 327] width 1235 height 33
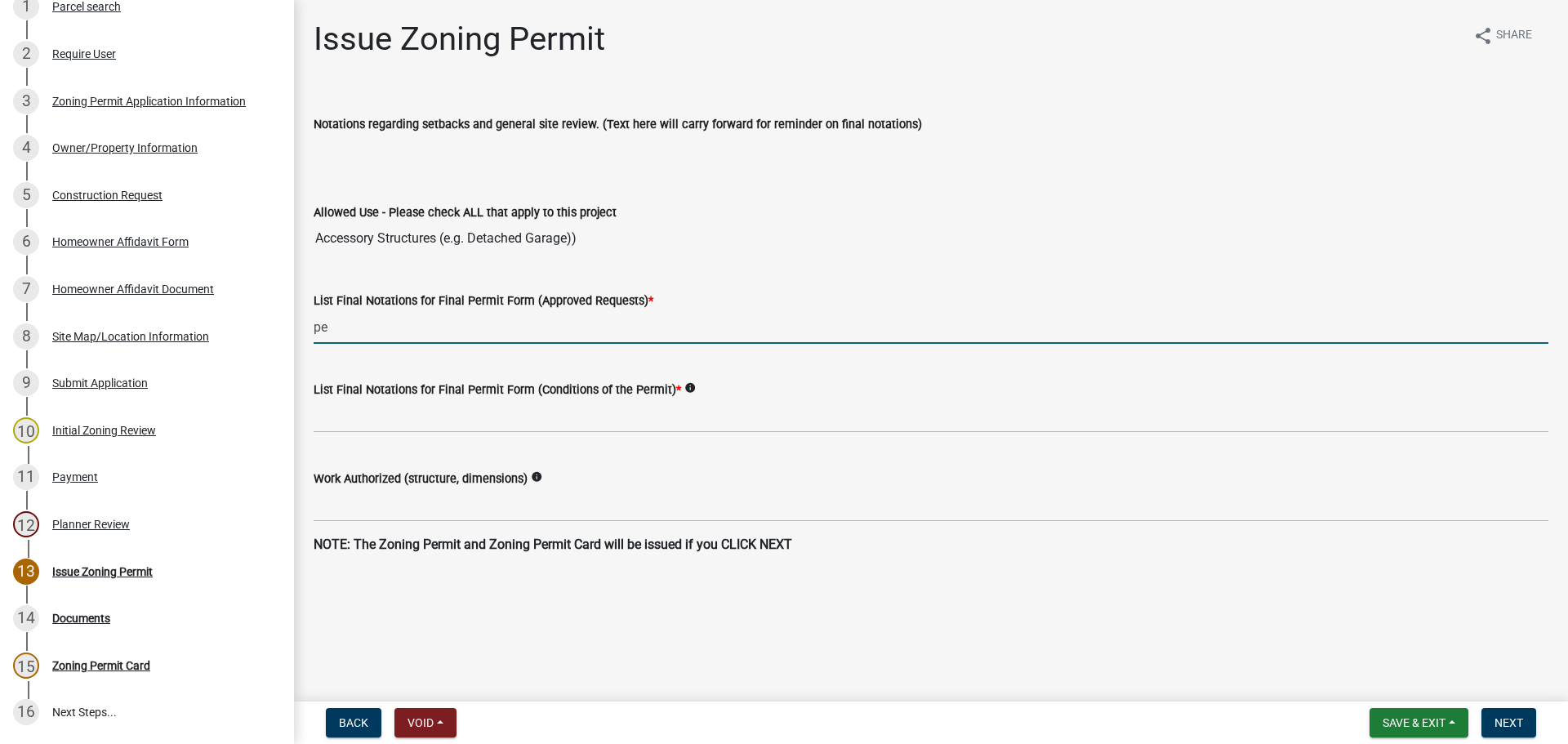
type input "p"
type input "approved construction of shed off of driveway"
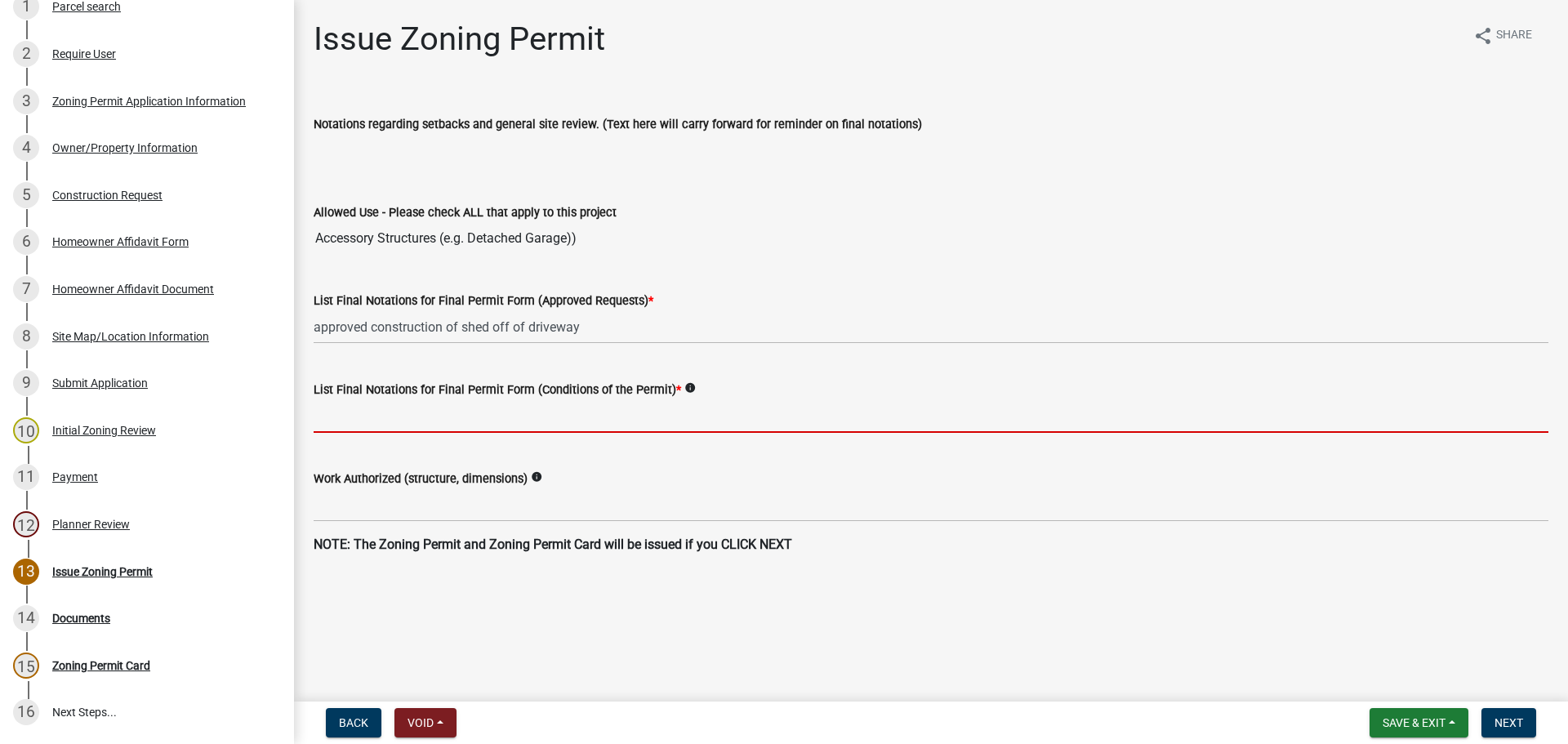
click at [503, 422] on input "List Final Notations for Final Permit Form (Conditions of the Permit) *" at bounding box center [931, 416] width 1235 height 33
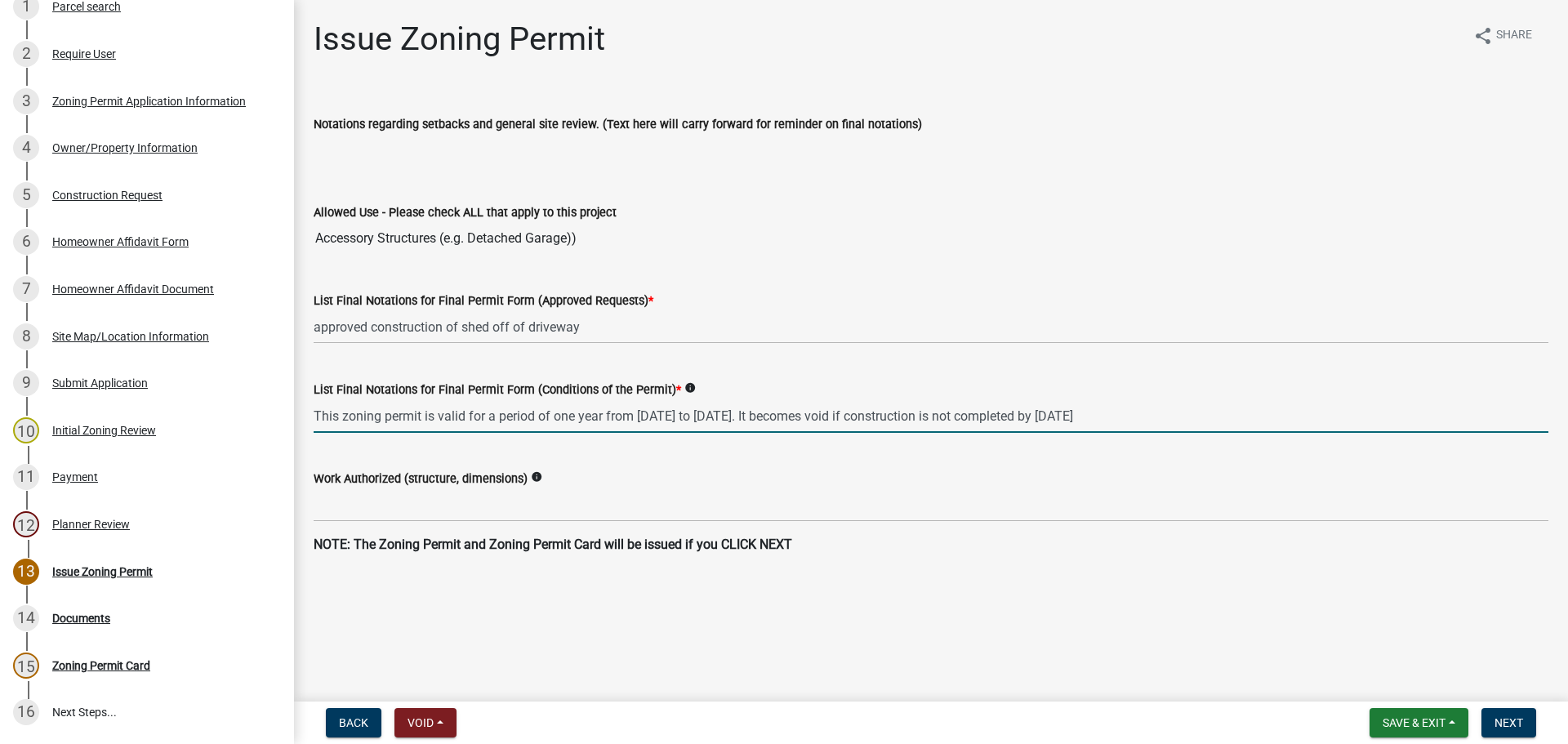
click at [708, 411] on input "This zoning permit is valid for a period of one year from [DATE] to [DATE]. It …" at bounding box center [931, 416] width 1235 height 33
click at [847, 416] on input "This zoning permit is valid for a period of one year from [DATE] to [DATE]. It …" at bounding box center [931, 416] width 1235 height 33
click at [1268, 408] on input "This zoning permit is valid for a period of one year from [DATE] to [DATE]. It …" at bounding box center [931, 416] width 1235 height 33
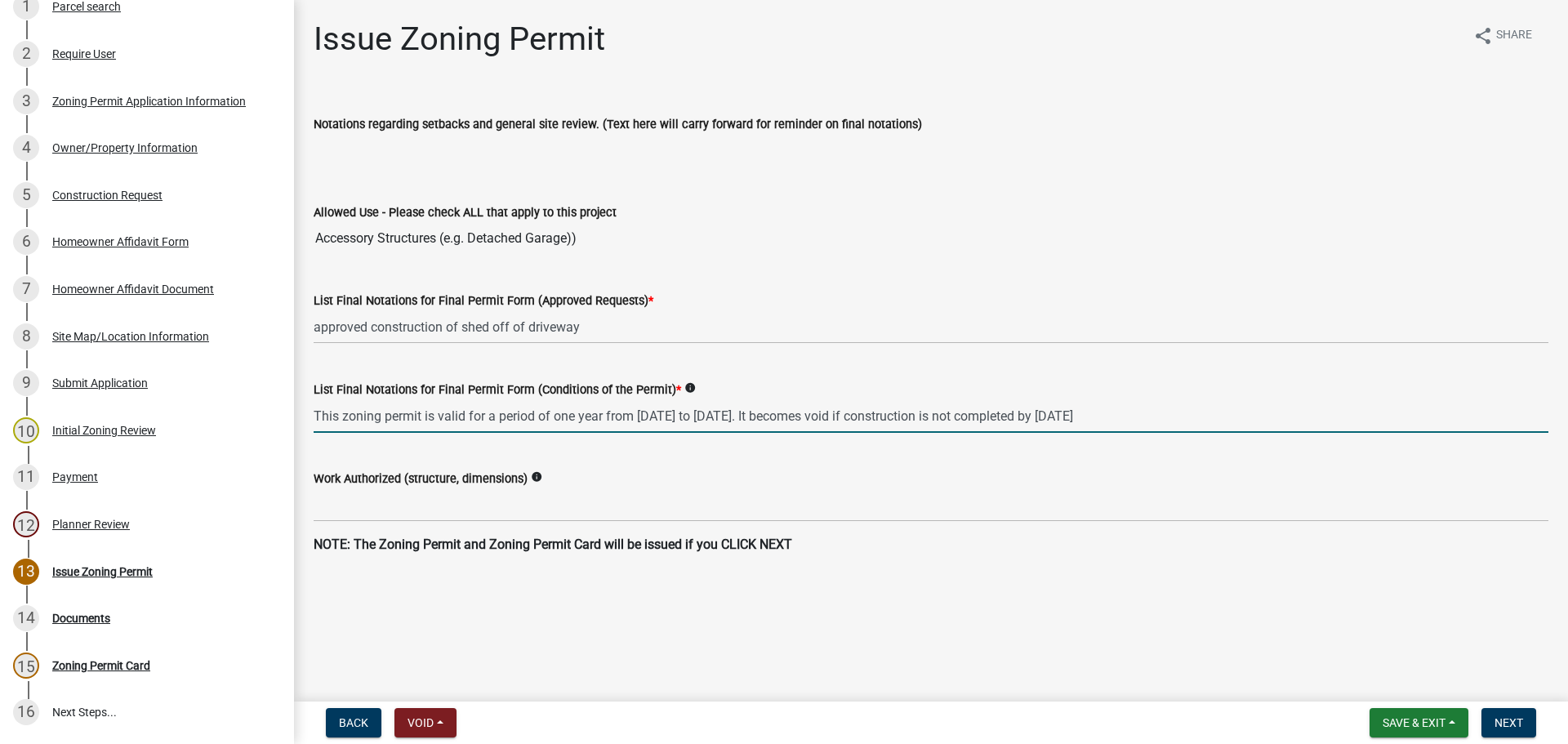
click at [1268, 408] on input "This zoning permit is valid for a period of one year from [DATE] to [DATE]. It …" at bounding box center [931, 416] width 1235 height 33
type input "This zoning permit is valid for a period of one year from [DATE] to [DATE]. It …"
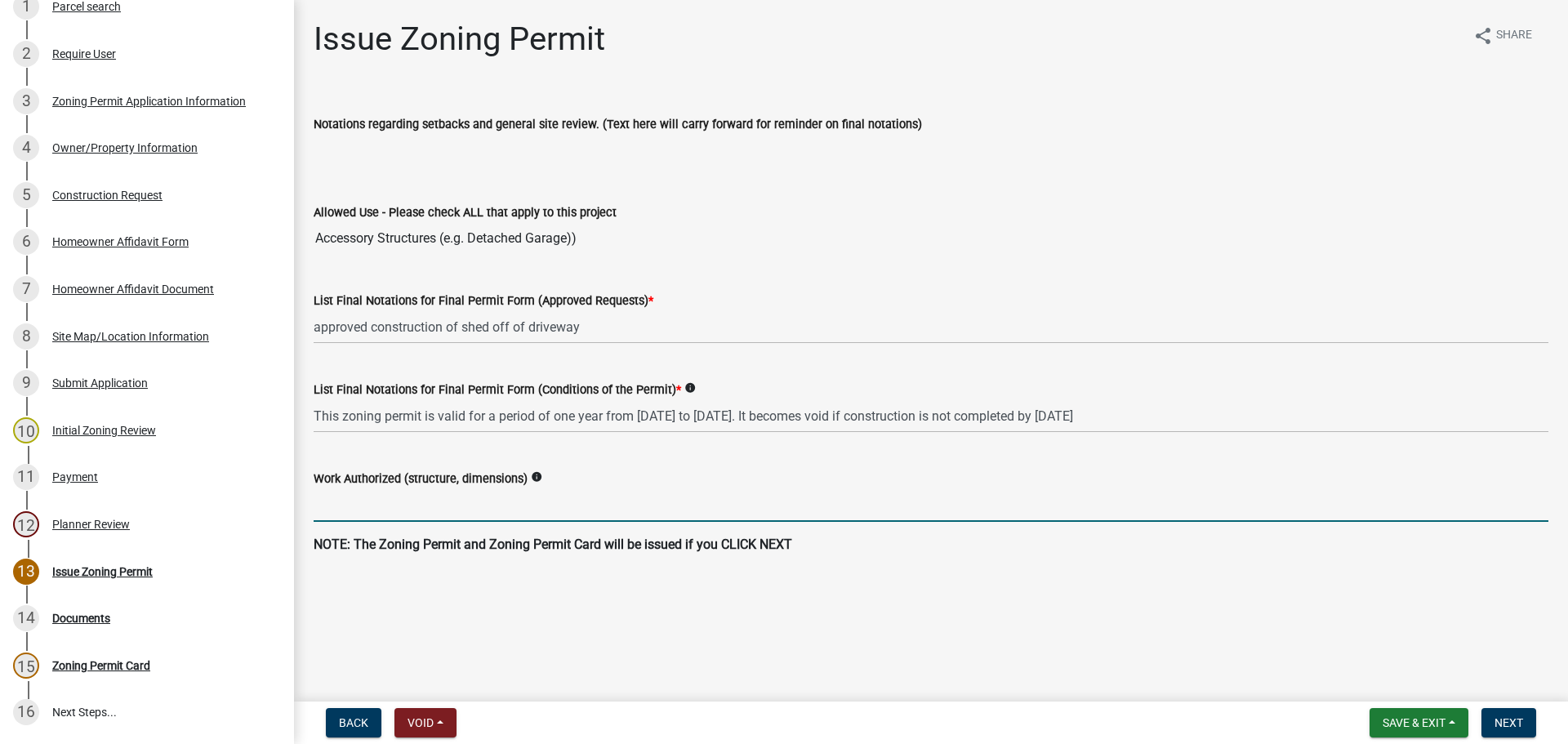
click at [528, 507] on input "Work Authorized (structure, dimensions)" at bounding box center [931, 505] width 1235 height 33
type input "C"
paste input "12'x20'x8' accessory structure"
type input "approved construction of 12'x20'x8' accessory structure"
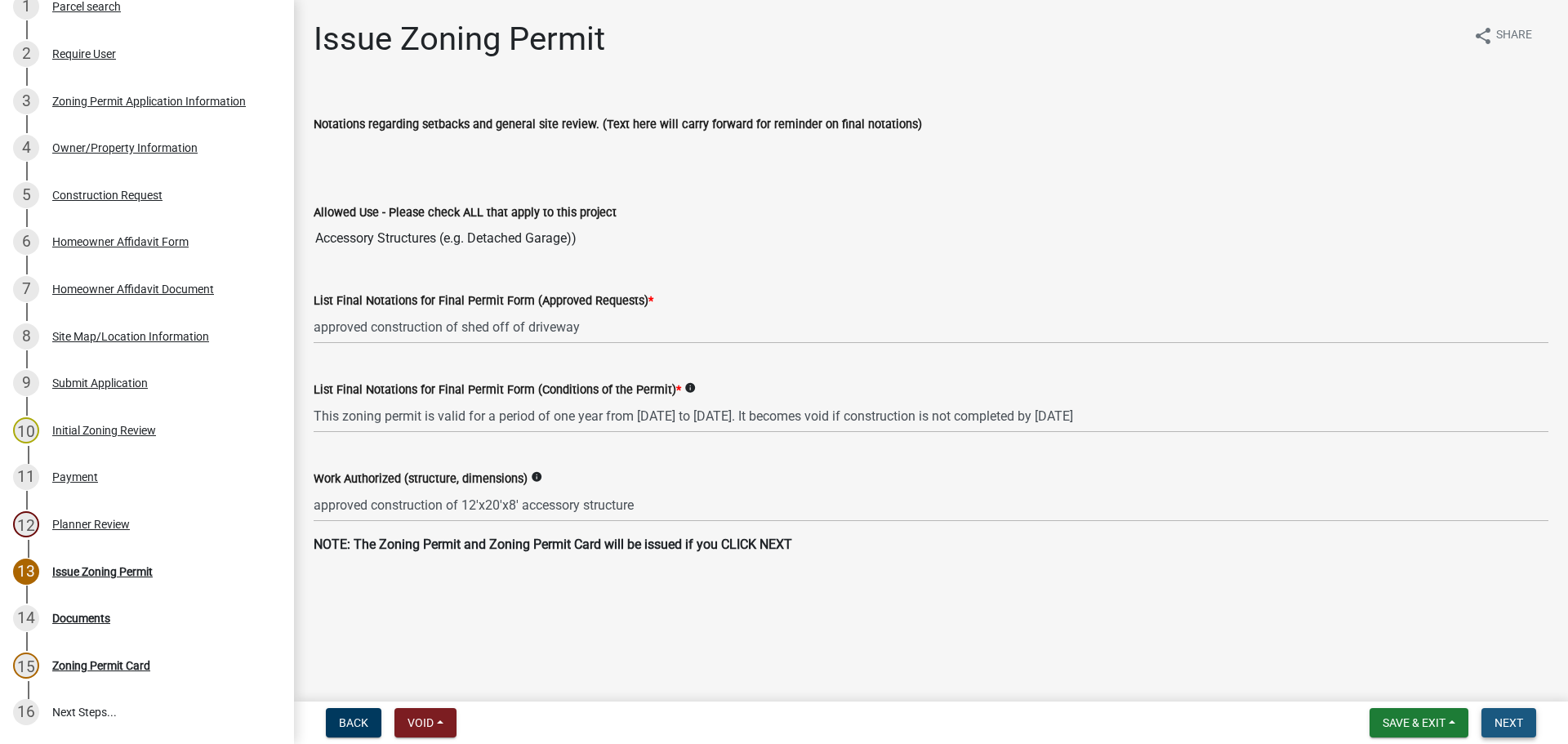
click at [1511, 721] on span "Next" at bounding box center [1509, 723] width 29 height 13
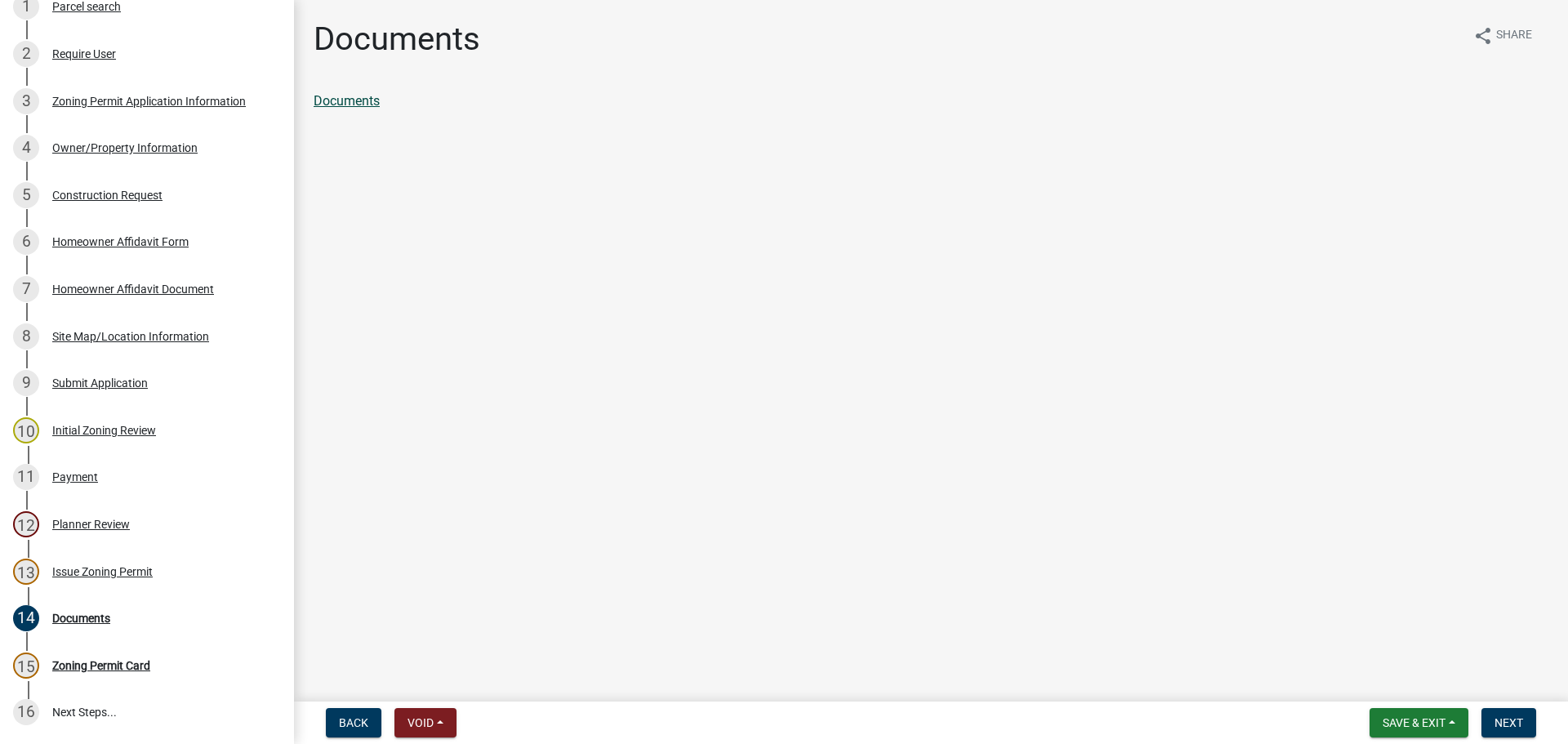
click at [347, 97] on link "Documents" at bounding box center [347, 100] width 66 height 16
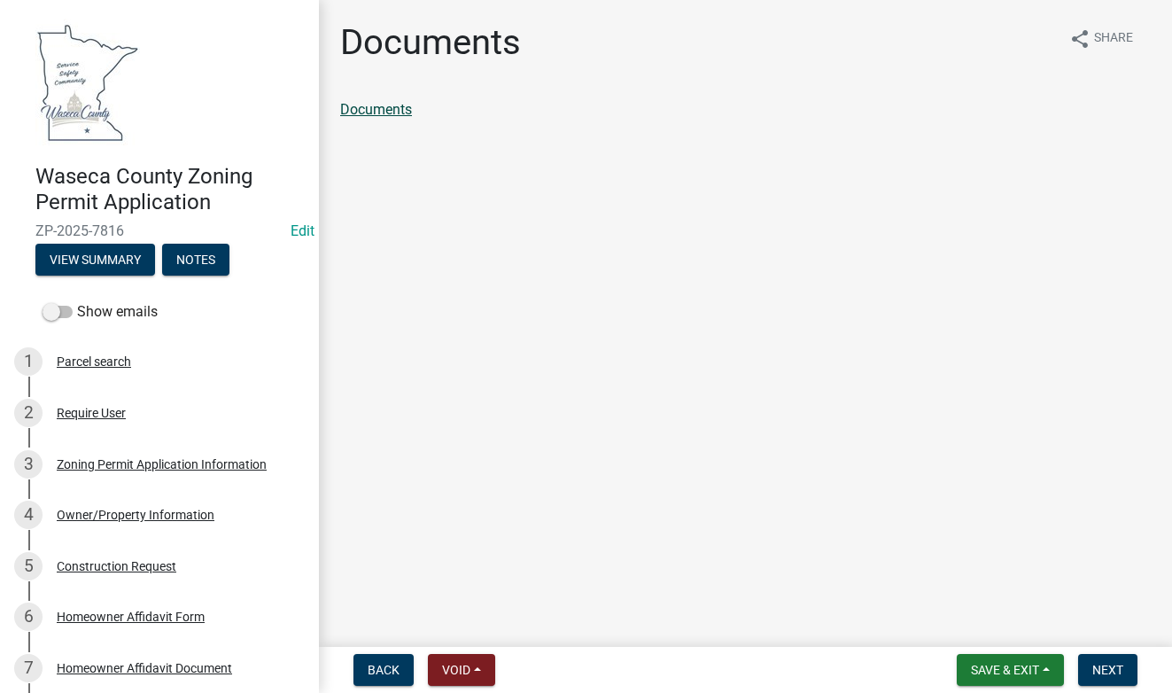
click at [369, 113] on link "Documents" at bounding box center [376, 109] width 72 height 17
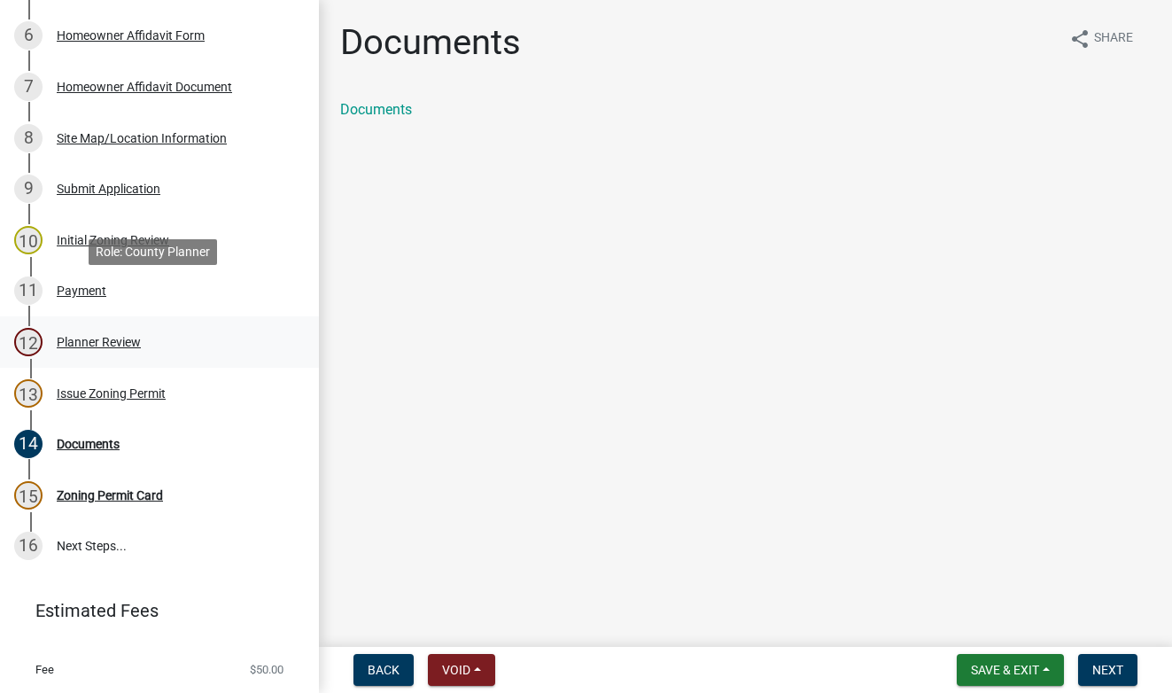
scroll to position [624, 0]
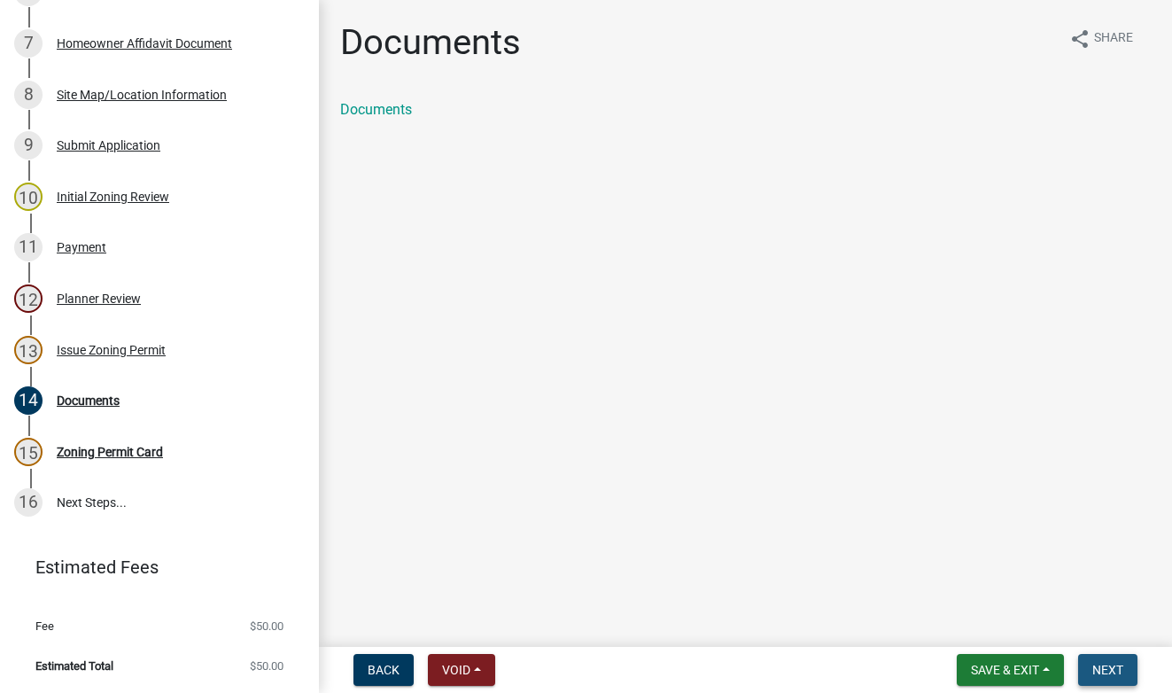
click at [1085, 667] on button "Next" at bounding box center [1107, 670] width 59 height 32
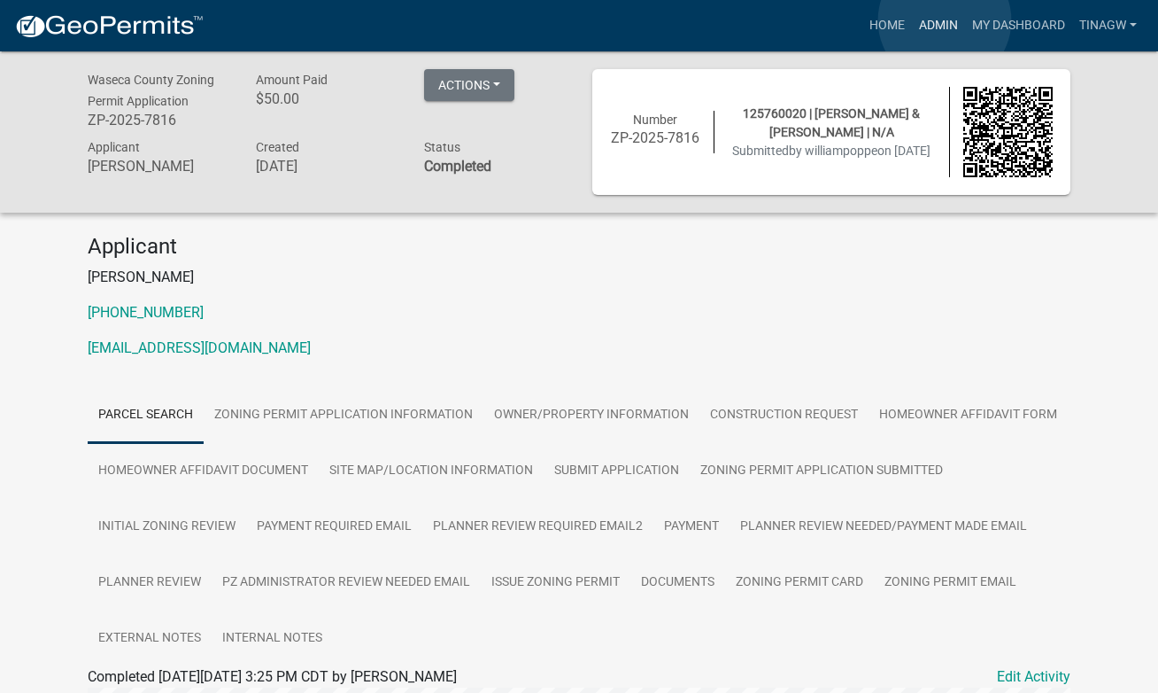
click at [945, 20] on link "Admin" at bounding box center [938, 26] width 53 height 34
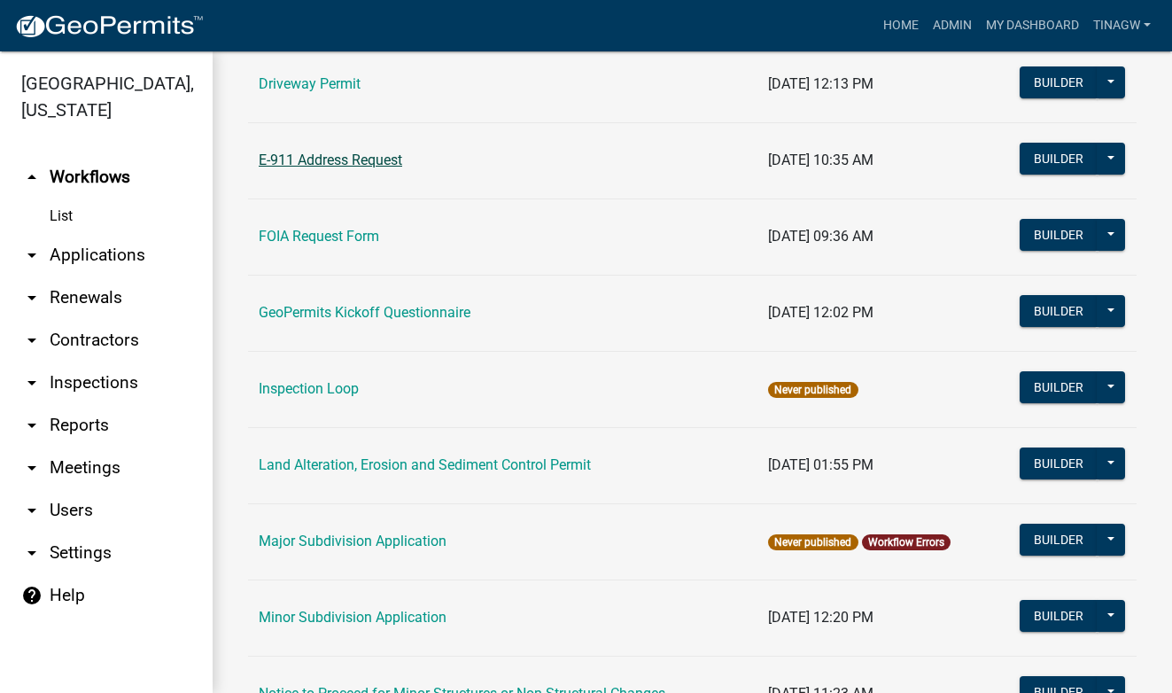
scroll to position [709, 0]
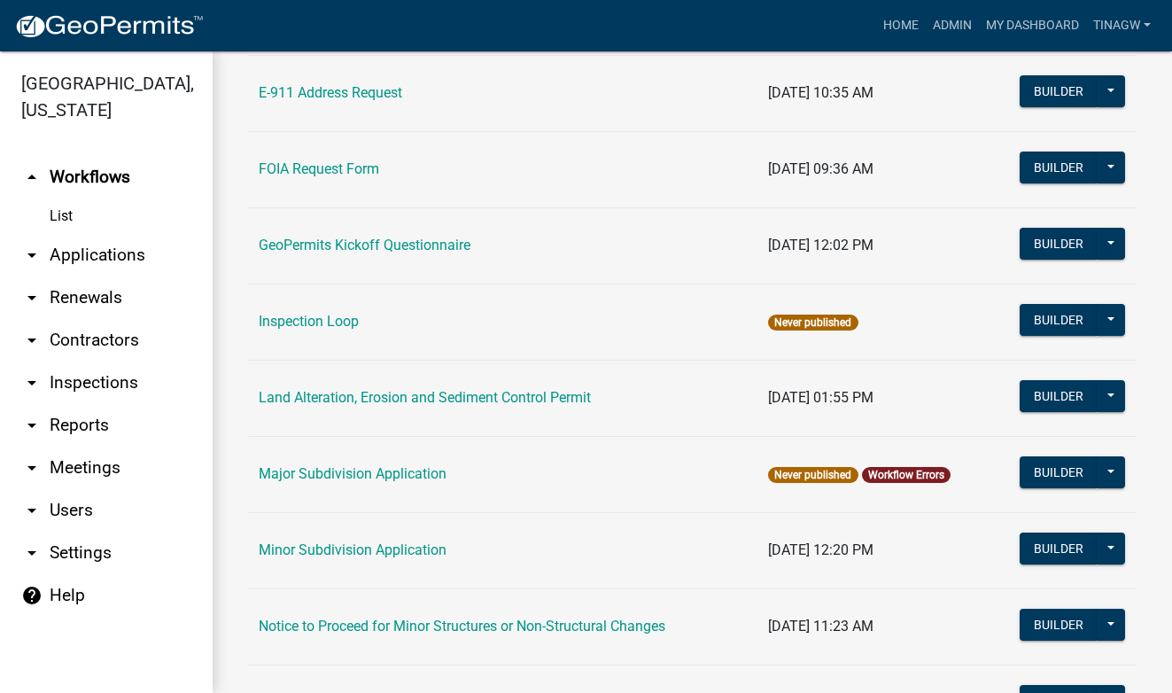
drag, startPoint x: 319, startPoint y: 415, endPoint x: 647, endPoint y: 417, distance: 328.6
click at [647, 417] on td "Land Alteration, Erosion and Sediment Control Permit" at bounding box center [502, 398] width 509 height 76
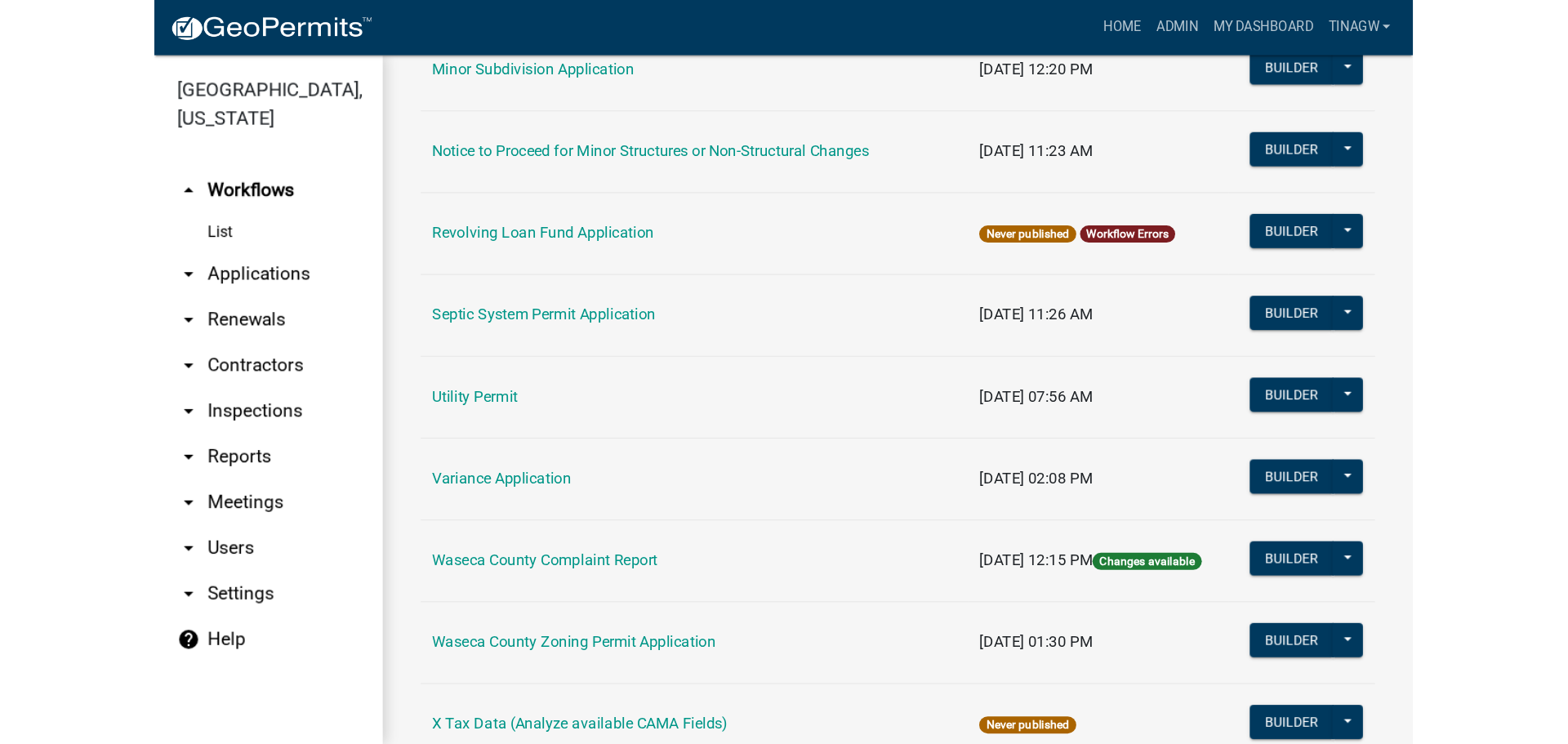
scroll to position [1164, 0]
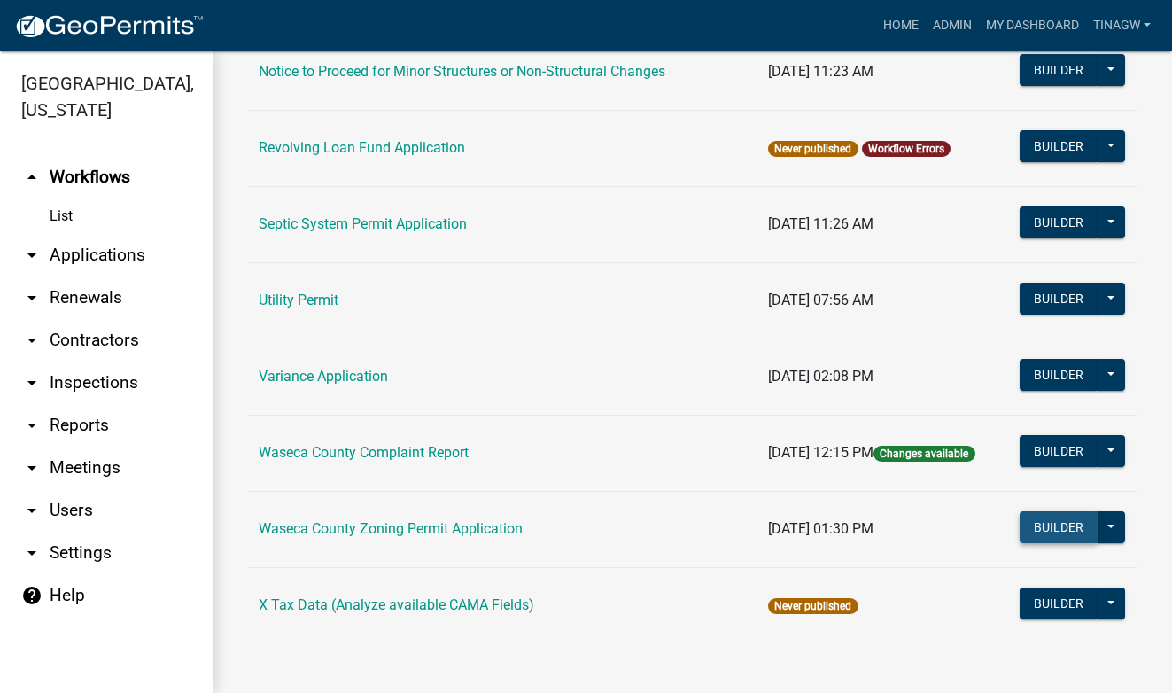
click at [1047, 522] on button "Builder" at bounding box center [1058, 527] width 78 height 32
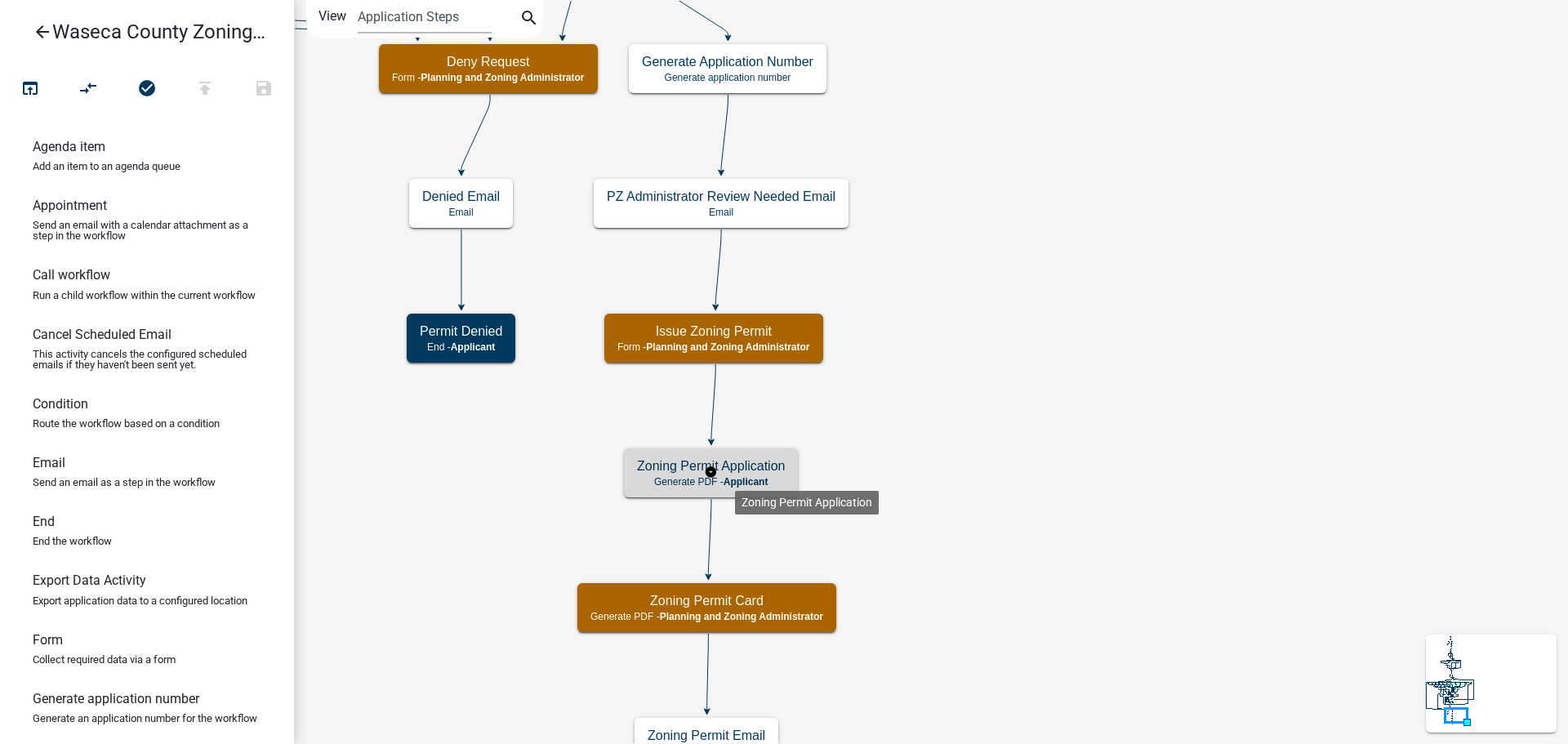
click at [735, 478] on span "Applicant" at bounding box center [746, 481] width 45 height 11
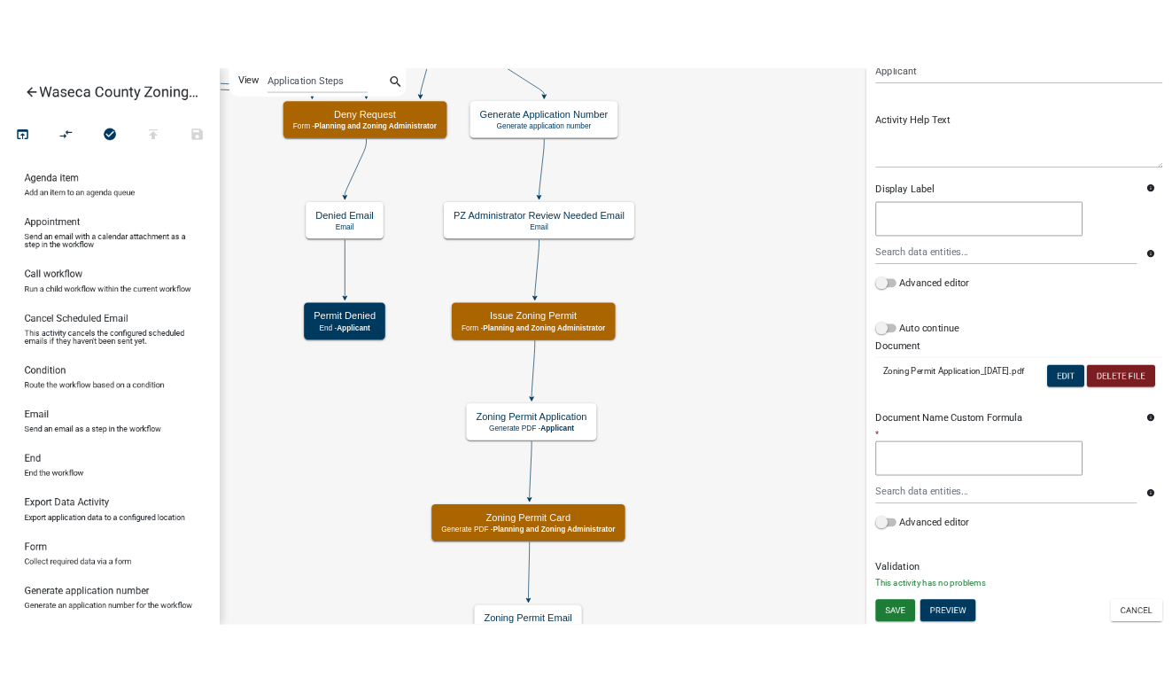
scroll to position [199, 0]
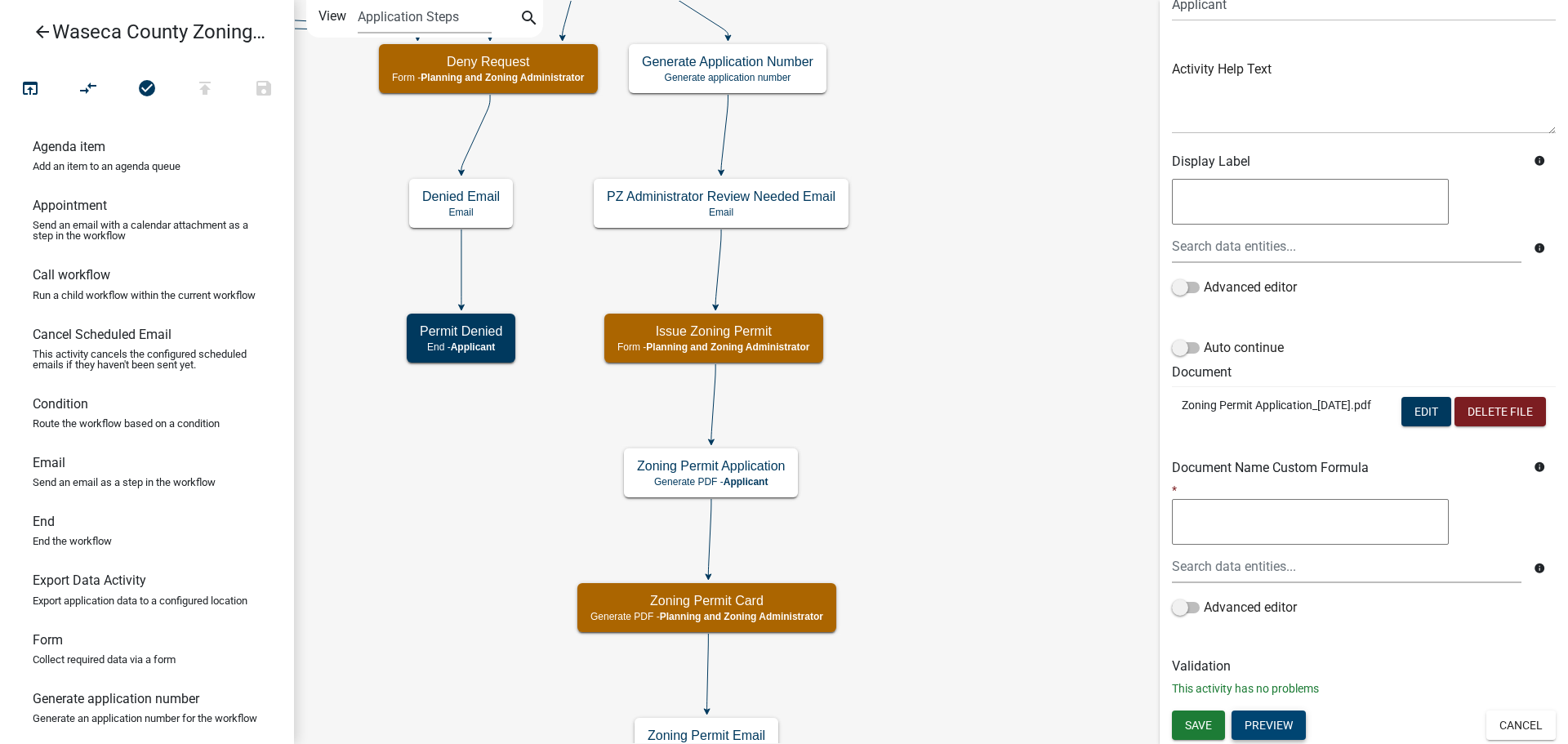
click at [1080, 638] on button "Preview" at bounding box center [1269, 726] width 75 height 30
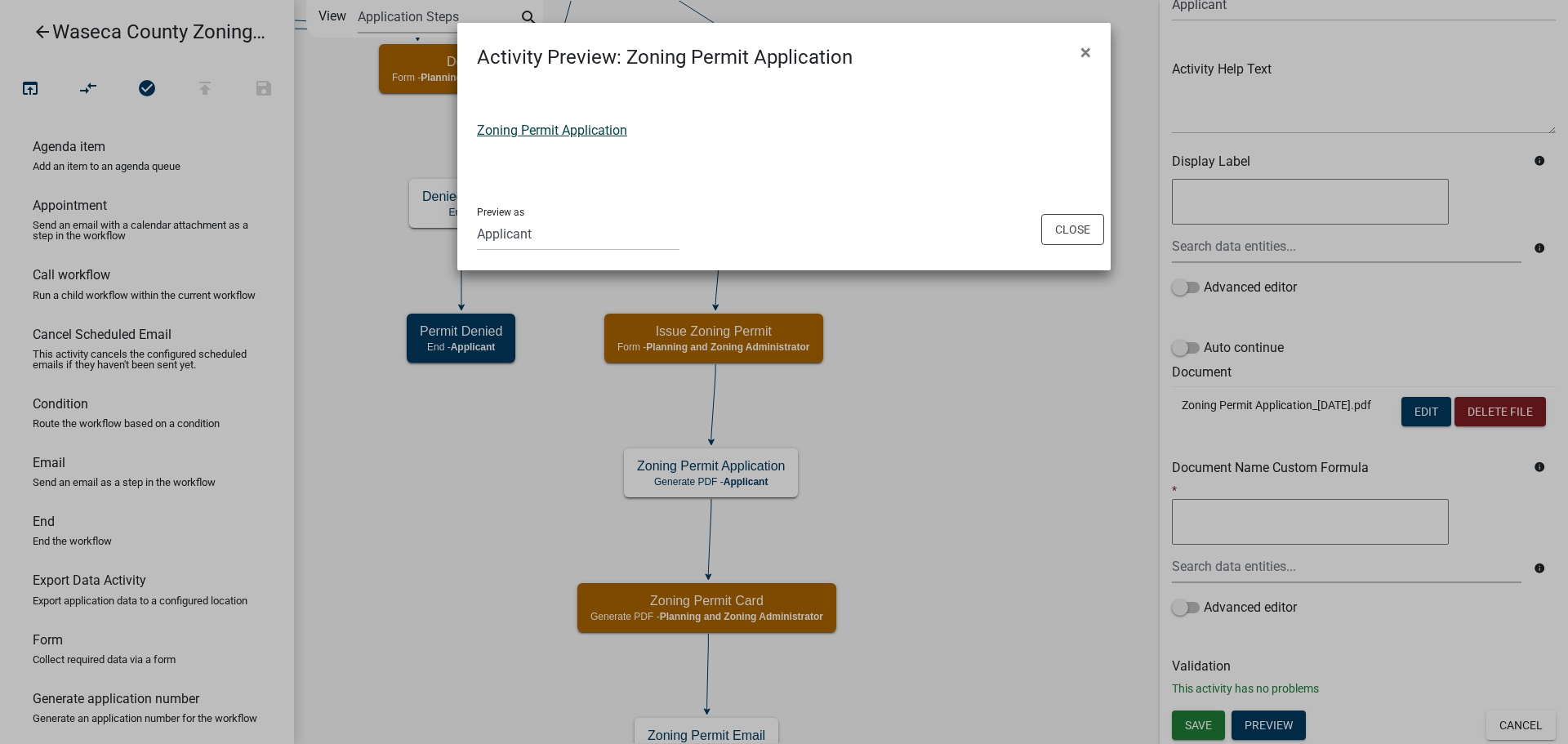
click at [576, 128] on link "Zoning Permit Application" at bounding box center [552, 130] width 150 height 16
click at [1074, 224] on button "Close" at bounding box center [1073, 230] width 63 height 31
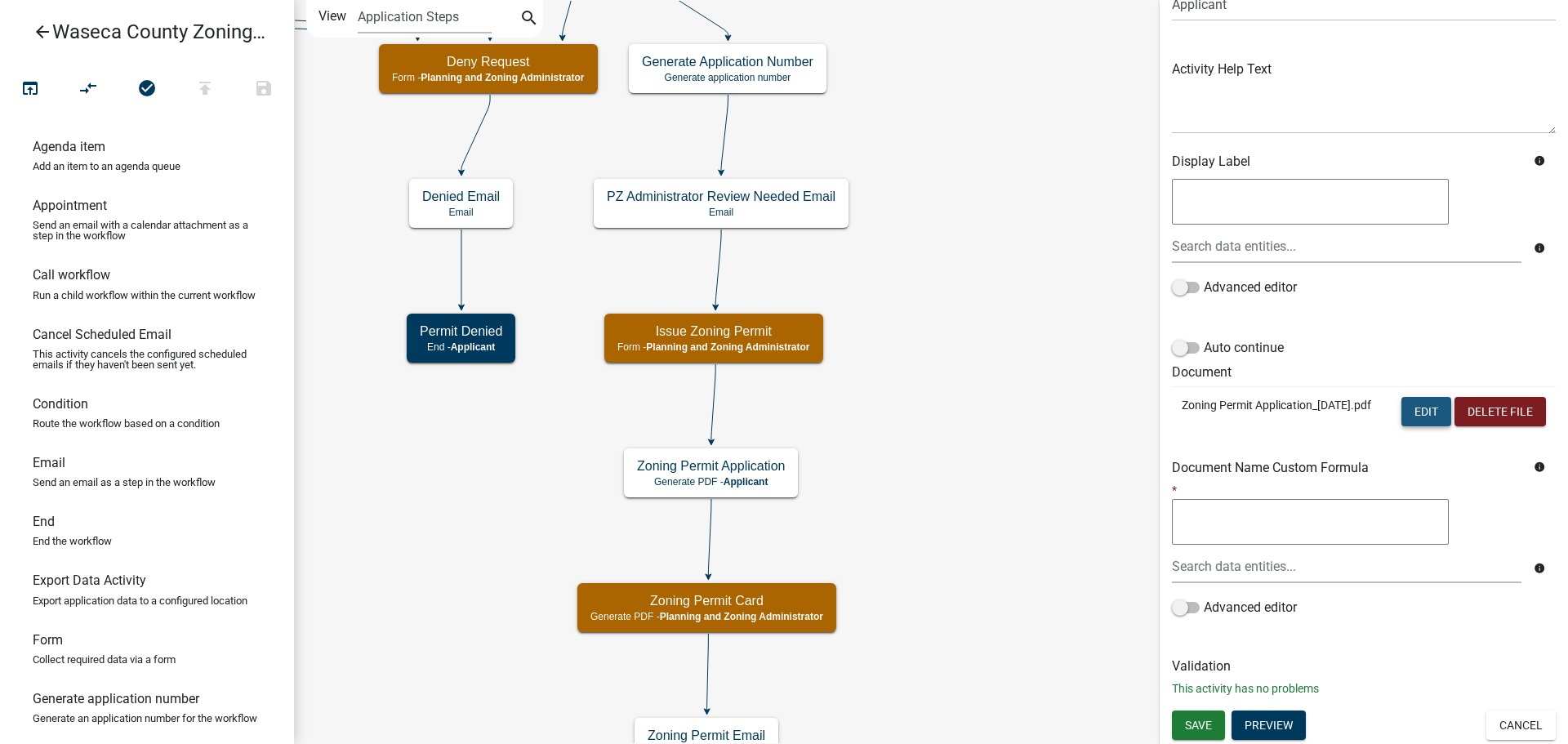
click at [1080, 396] on button "Edit" at bounding box center [1427, 411] width 50 height 30
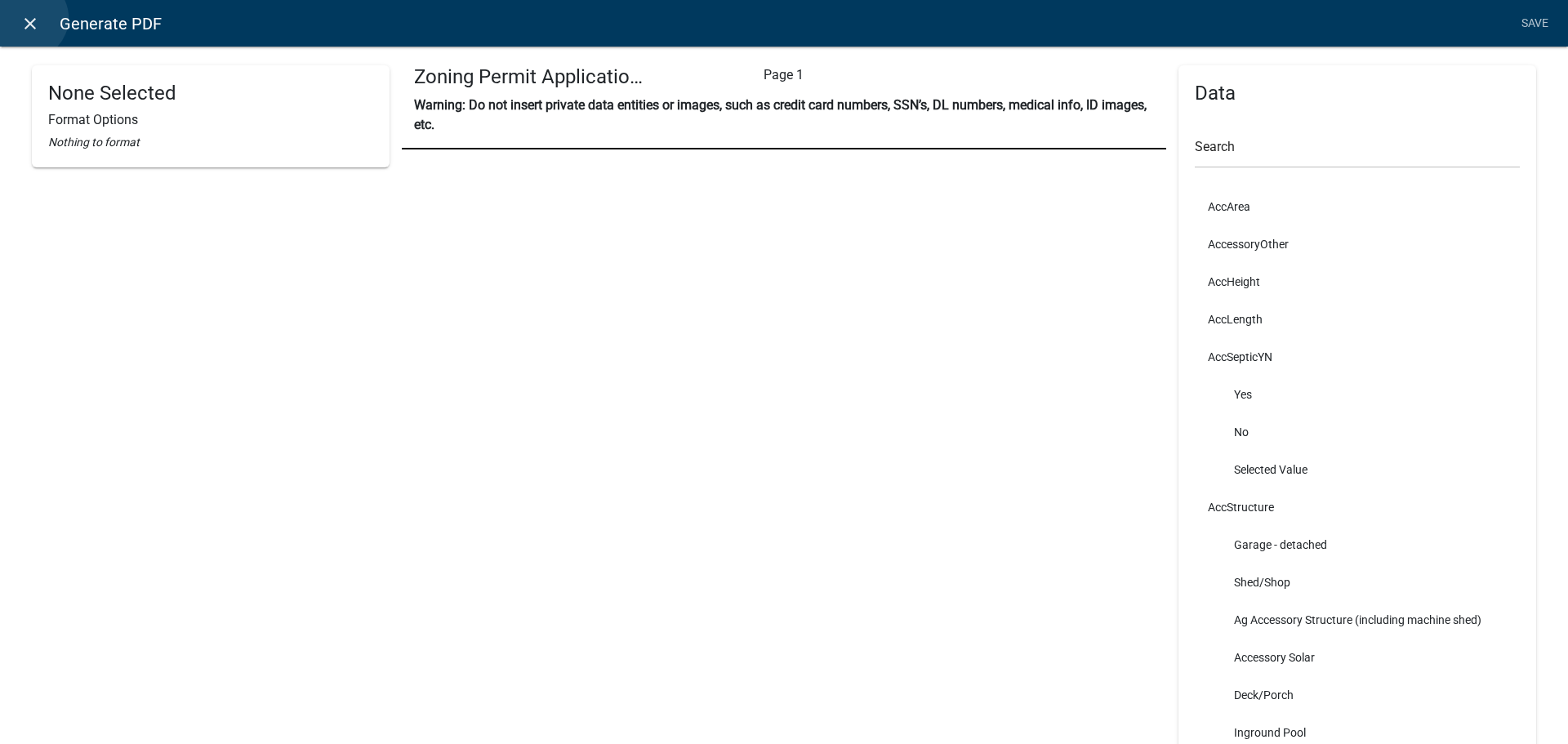
click at [27, 18] on icon "close" at bounding box center [30, 23] width 19 height 19
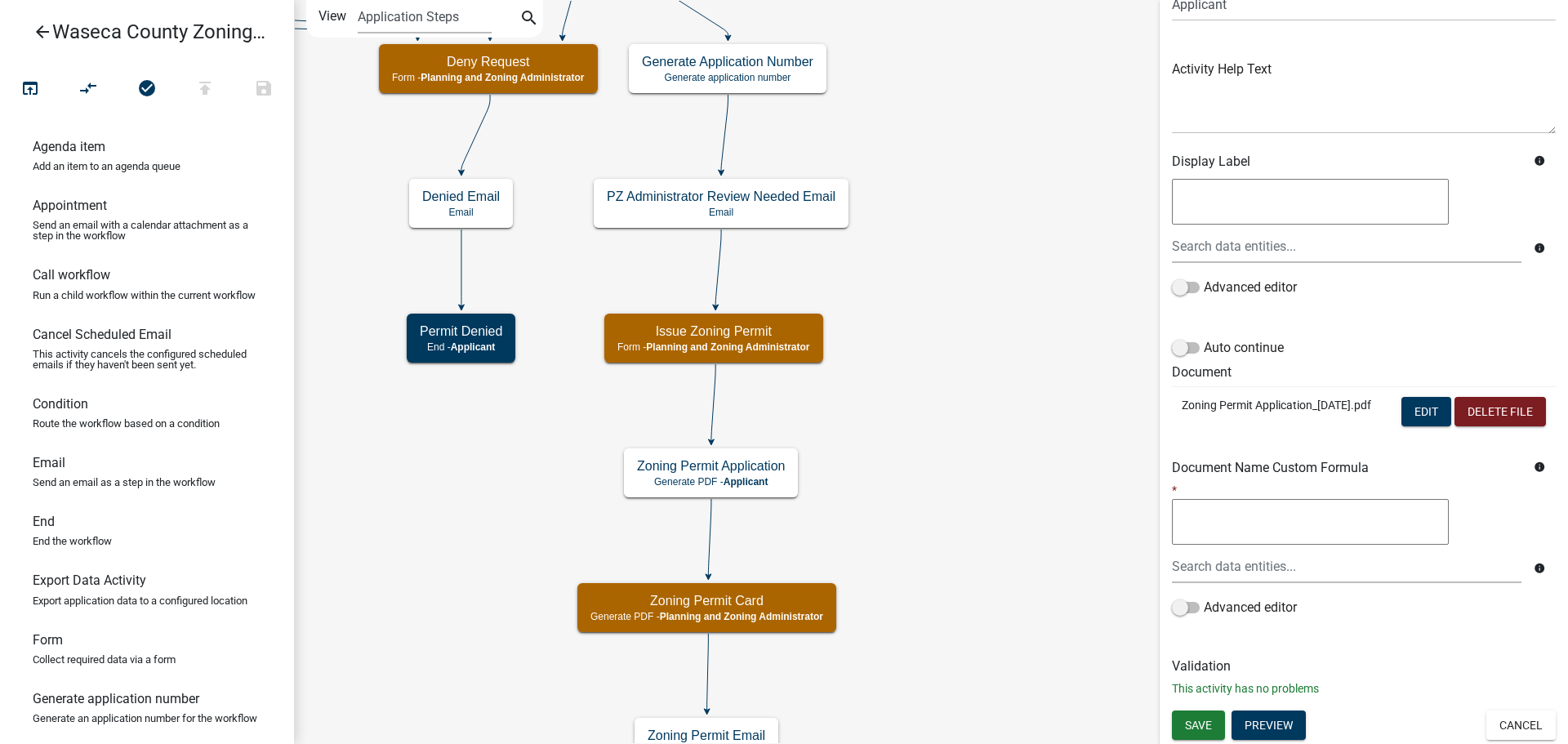
click at [39, 31] on icon "arrow_back" at bounding box center [42, 33] width 19 height 23
